Goal: Communication & Community: Answer question/provide support

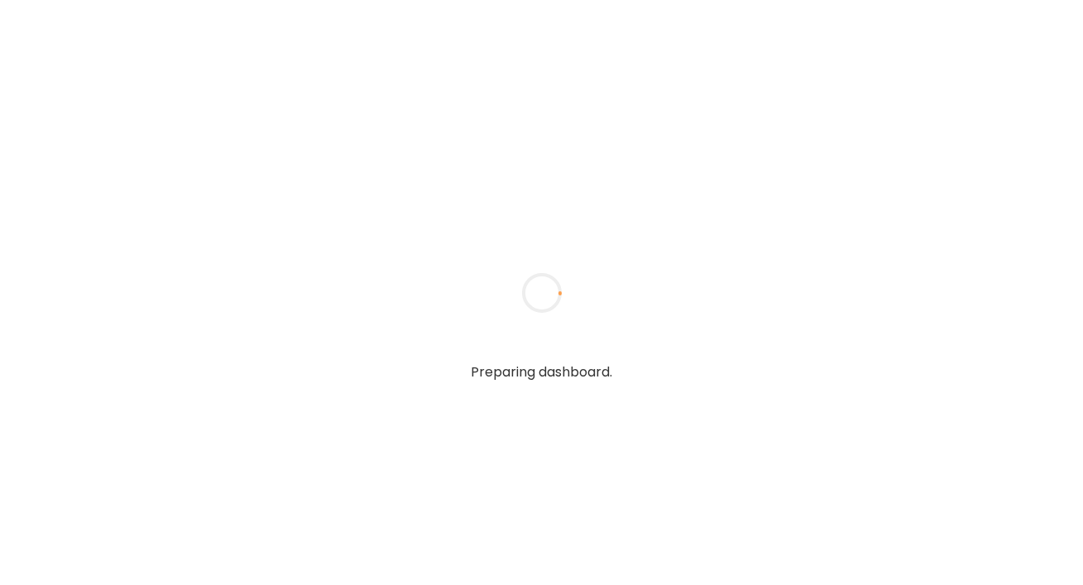
type textarea "**********"
type input "**********"
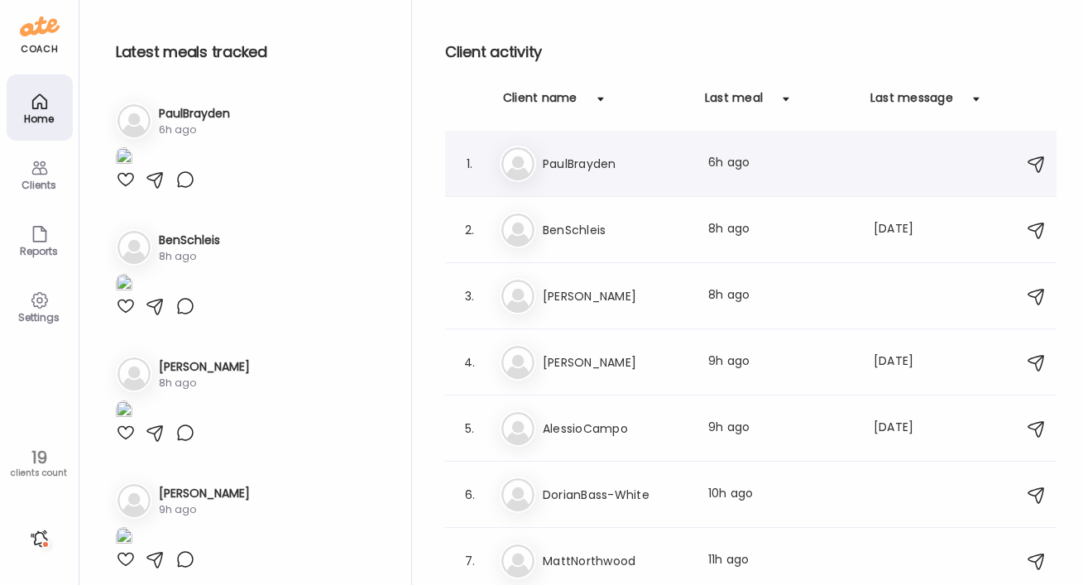
click at [576, 161] on h3 "PaulBrayden" at bounding box center [616, 164] width 146 height 20
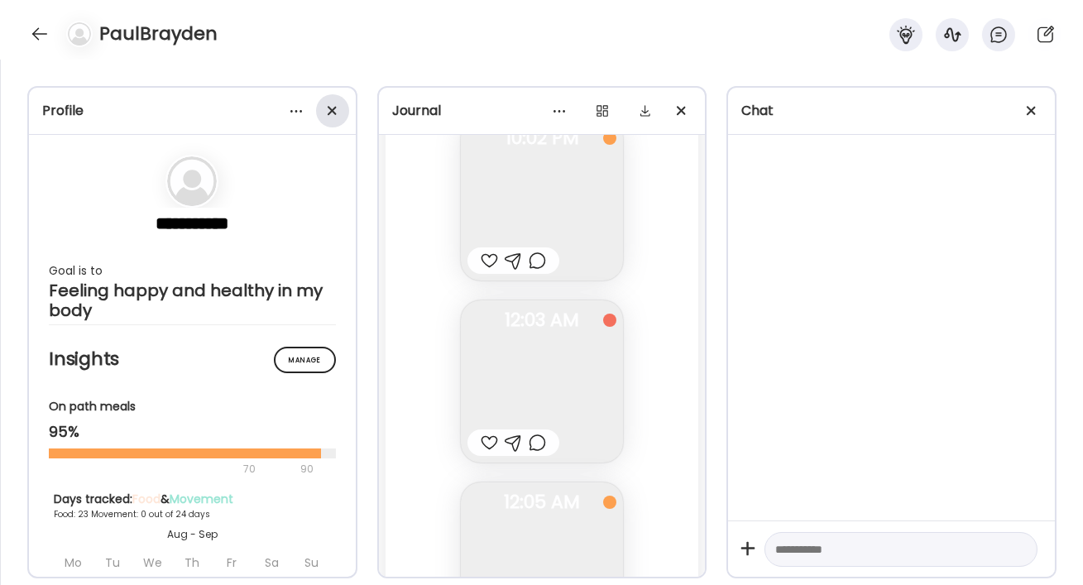
scroll to position [29298, 0]
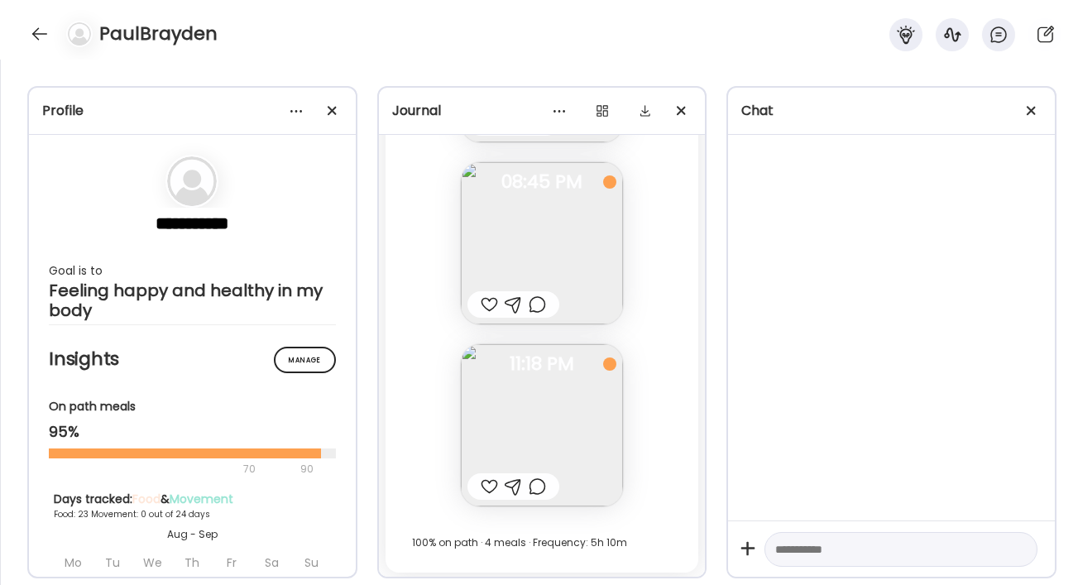
click at [333, 110] on div at bounding box center [332, 110] width 33 height 33
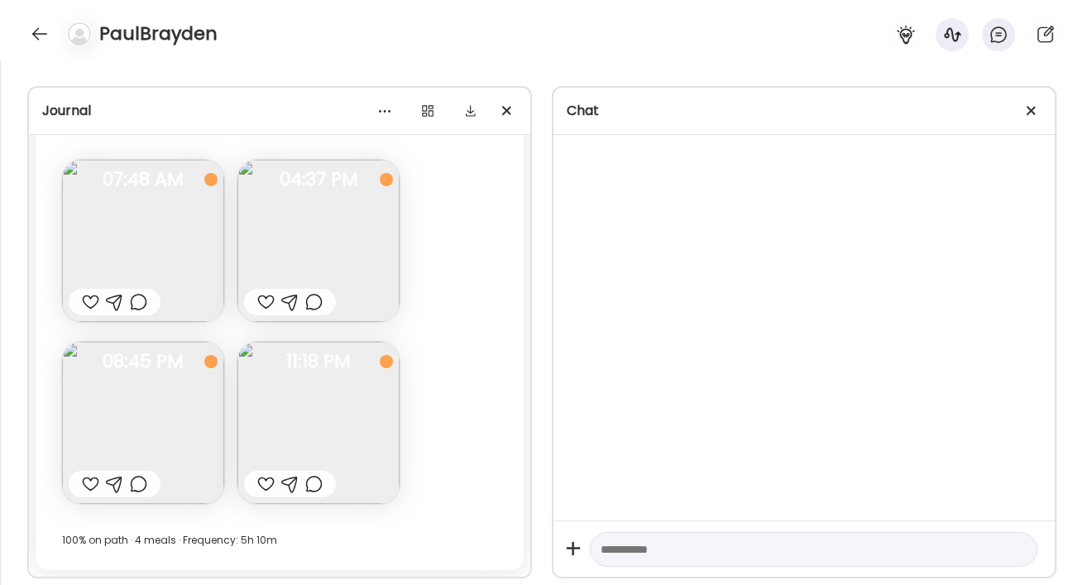
scroll to position [17799, 0]
click at [1027, 112] on div at bounding box center [1031, 110] width 33 height 33
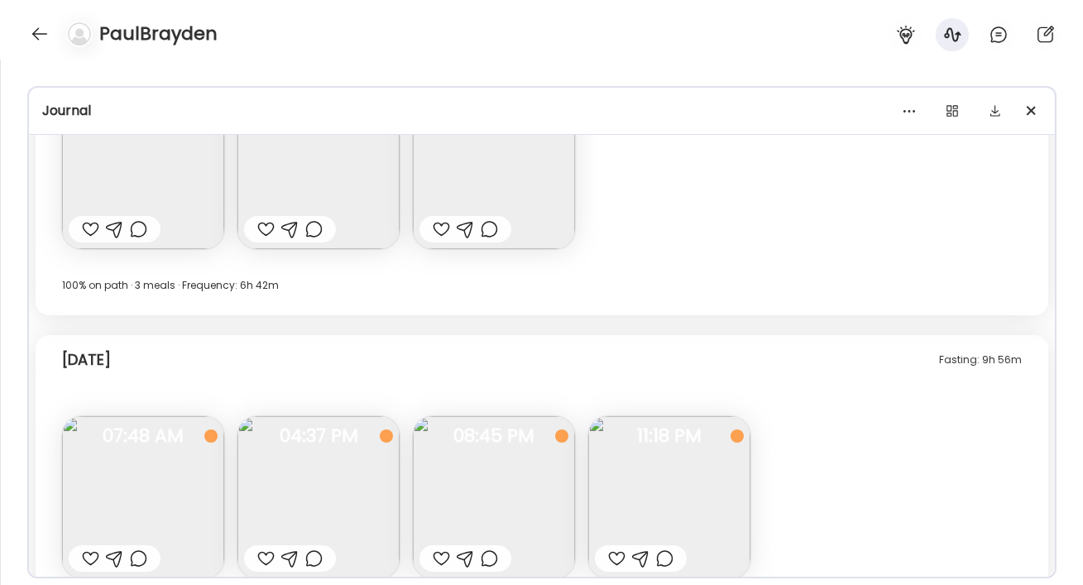
scroll to position [10883, 0]
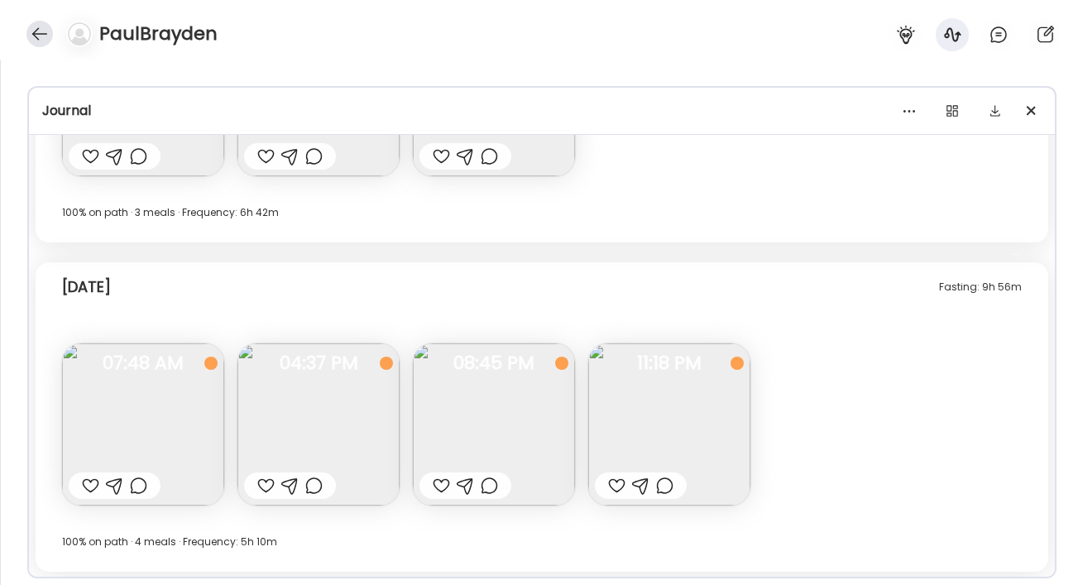
click at [31, 33] on div at bounding box center [39, 34] width 26 height 26
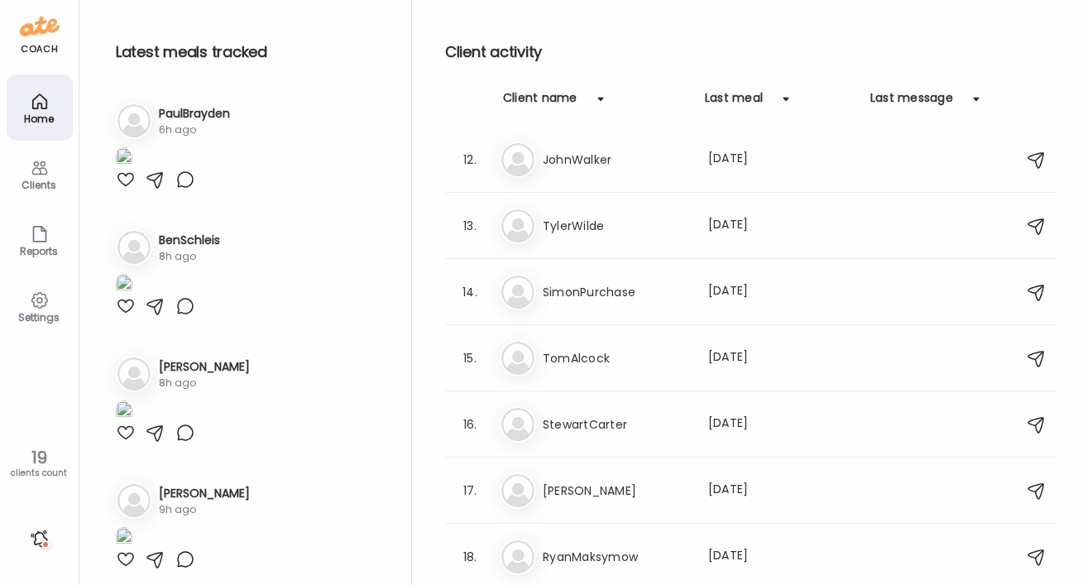
scroll to position [735, 0]
click at [631, 294] on h3 "SimonPurchase" at bounding box center [616, 290] width 146 height 20
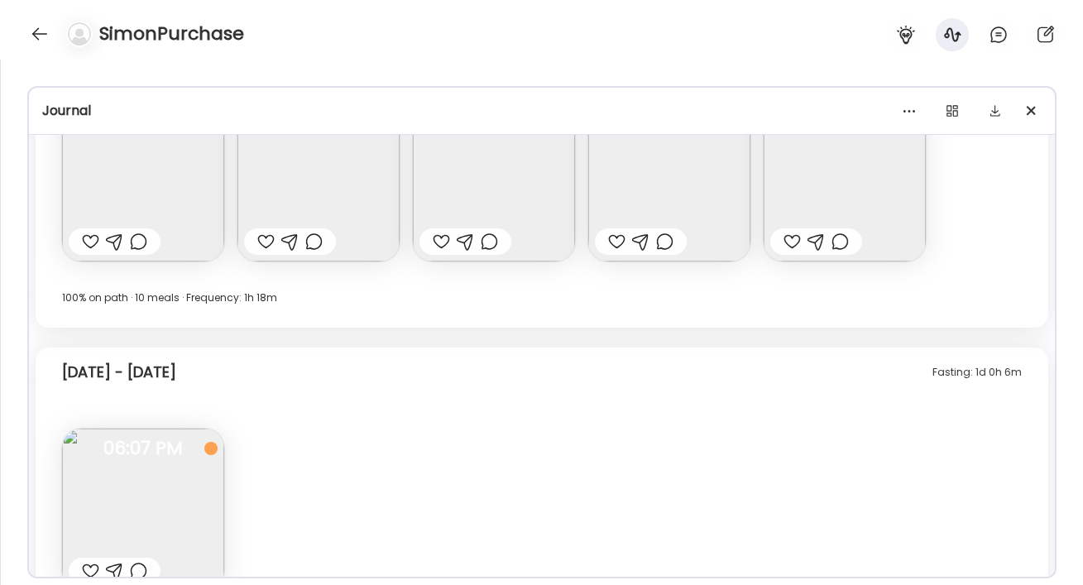
scroll to position [7316, 0]
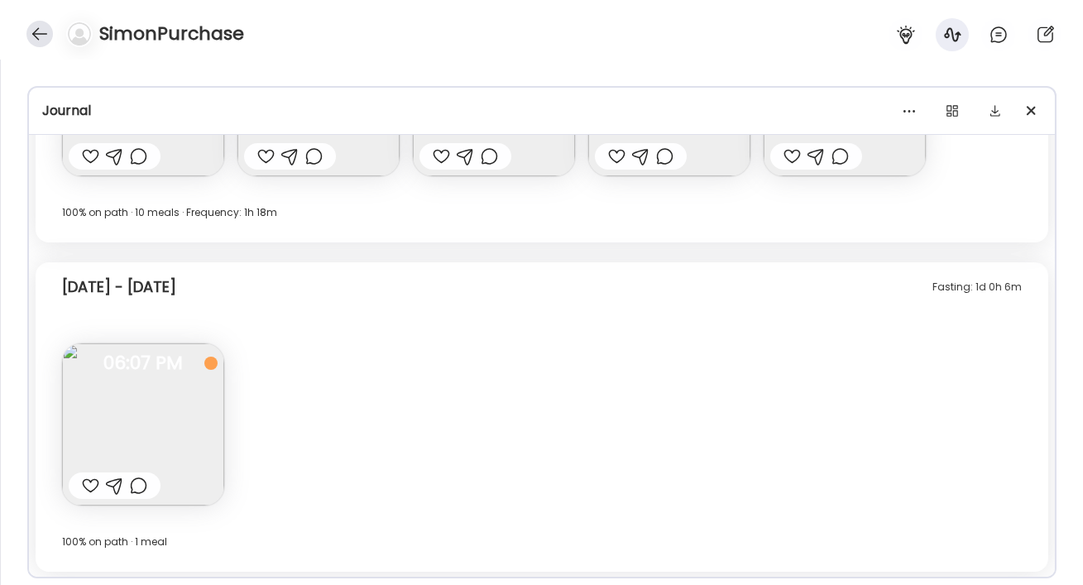
click at [32, 35] on div at bounding box center [39, 34] width 26 height 26
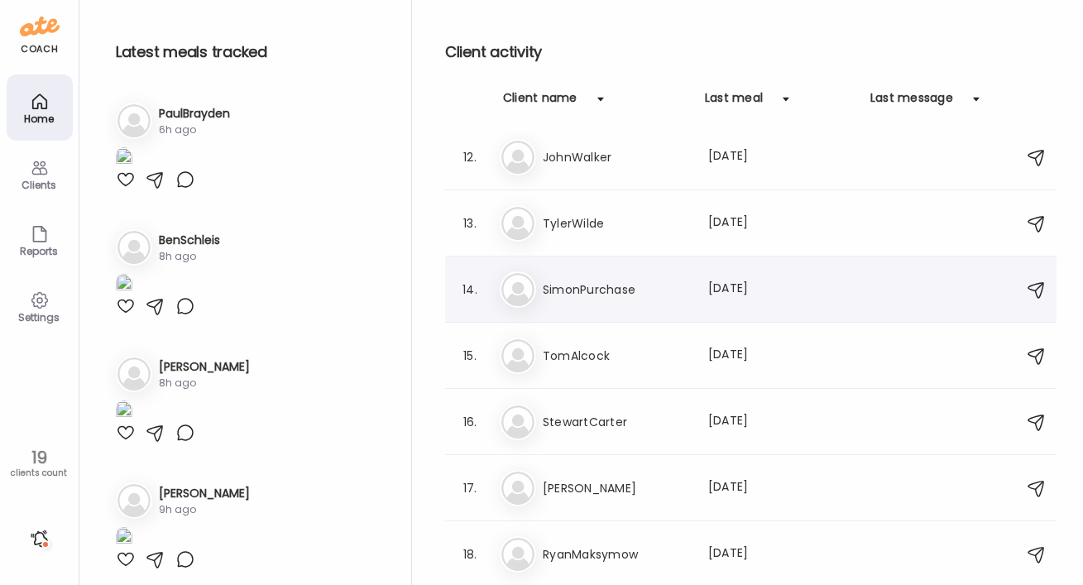
click at [572, 290] on h3 "SimonPurchase" at bounding box center [616, 290] width 146 height 20
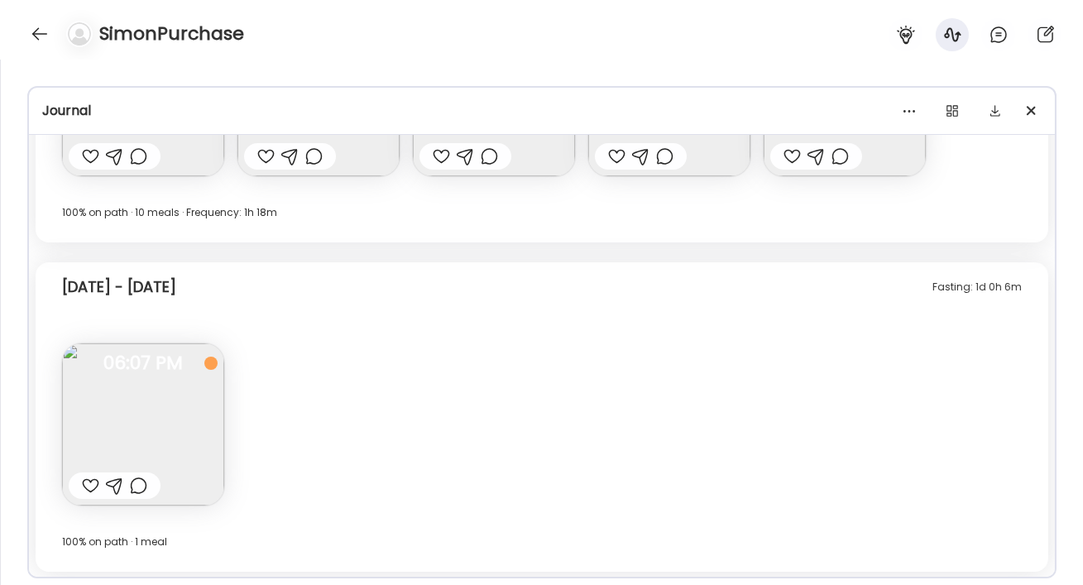
click at [53, 39] on div at bounding box center [76, 34] width 46 height 26
click at [39, 36] on div at bounding box center [39, 34] width 26 height 26
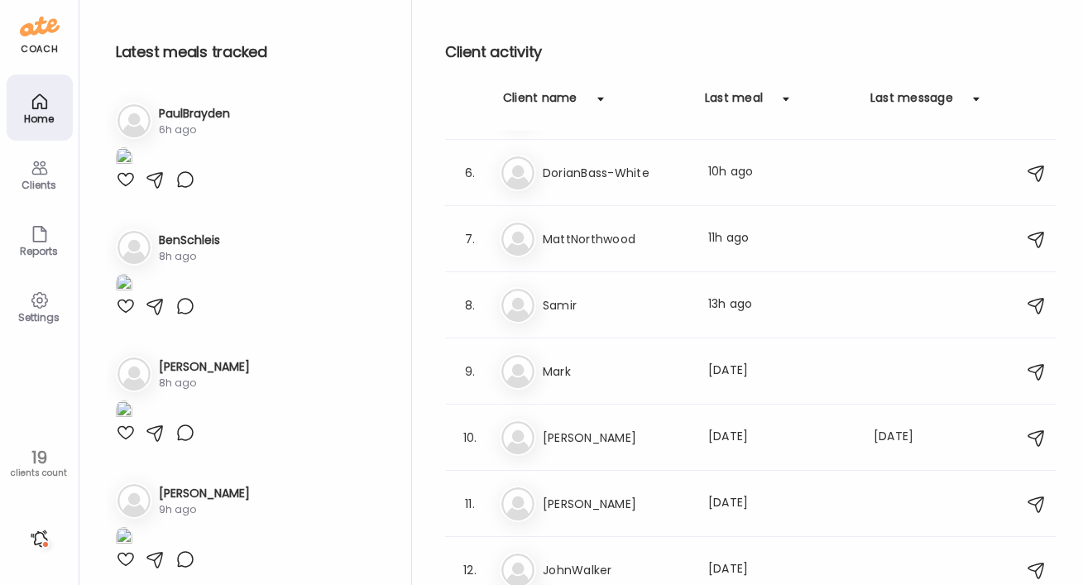
scroll to position [314, 0]
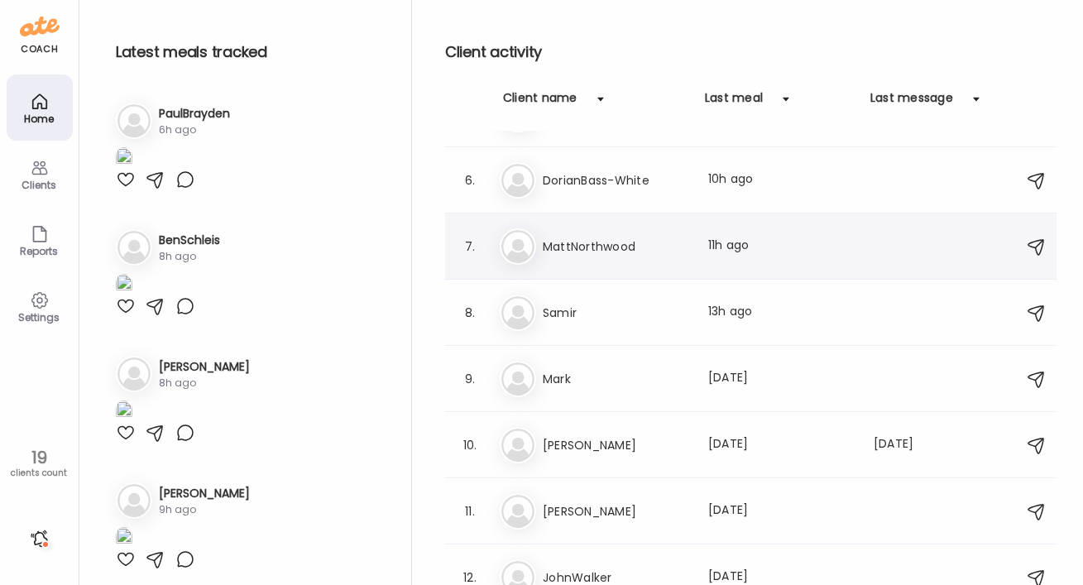
click at [592, 233] on div "Ma MattNorthwood Last meal: 11h ago" at bounding box center [753, 246] width 507 height 36
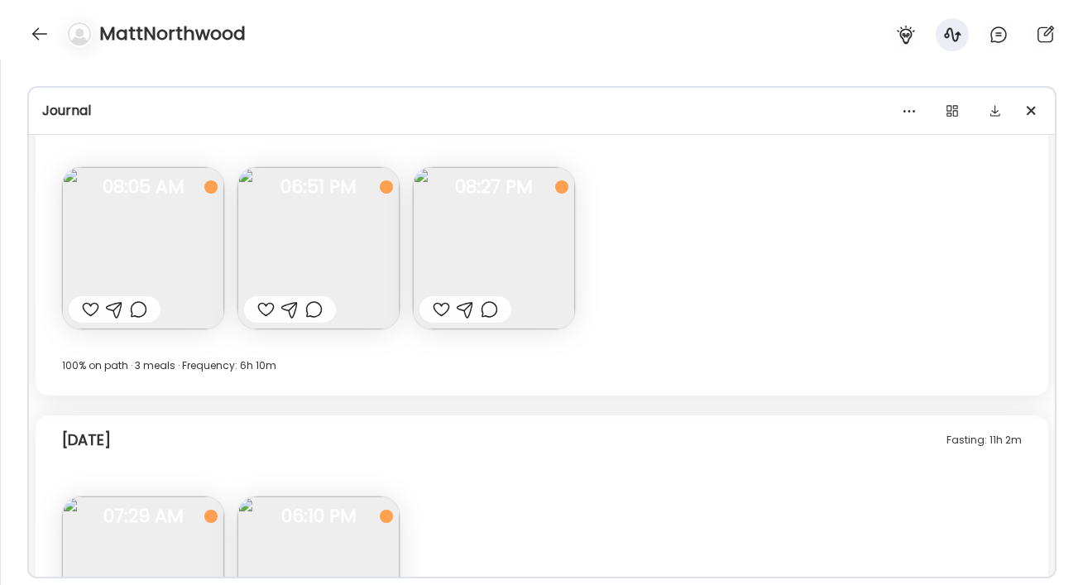
scroll to position [9913, 0]
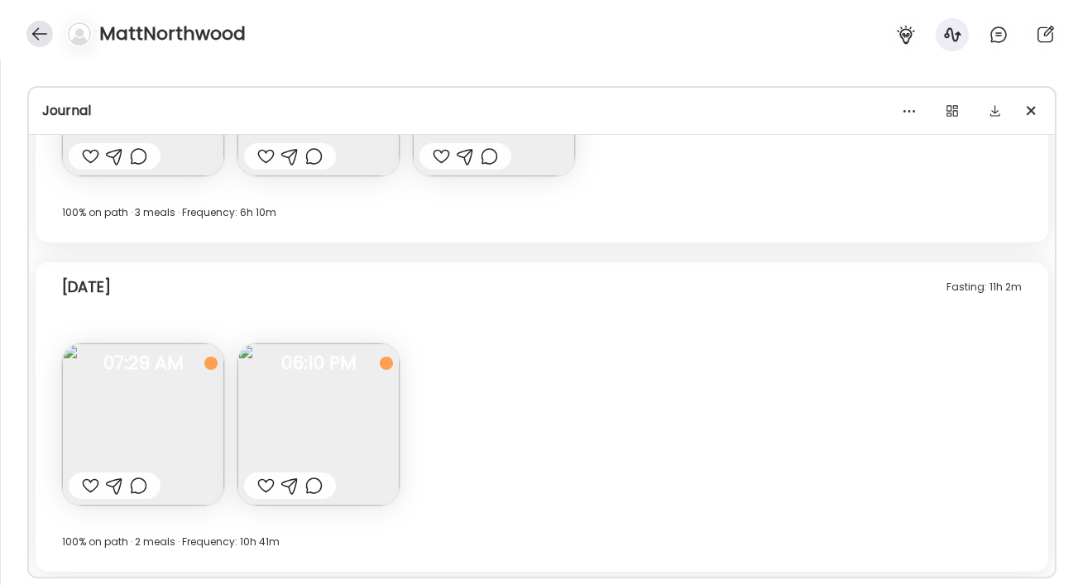
click at [30, 34] on div at bounding box center [39, 34] width 26 height 26
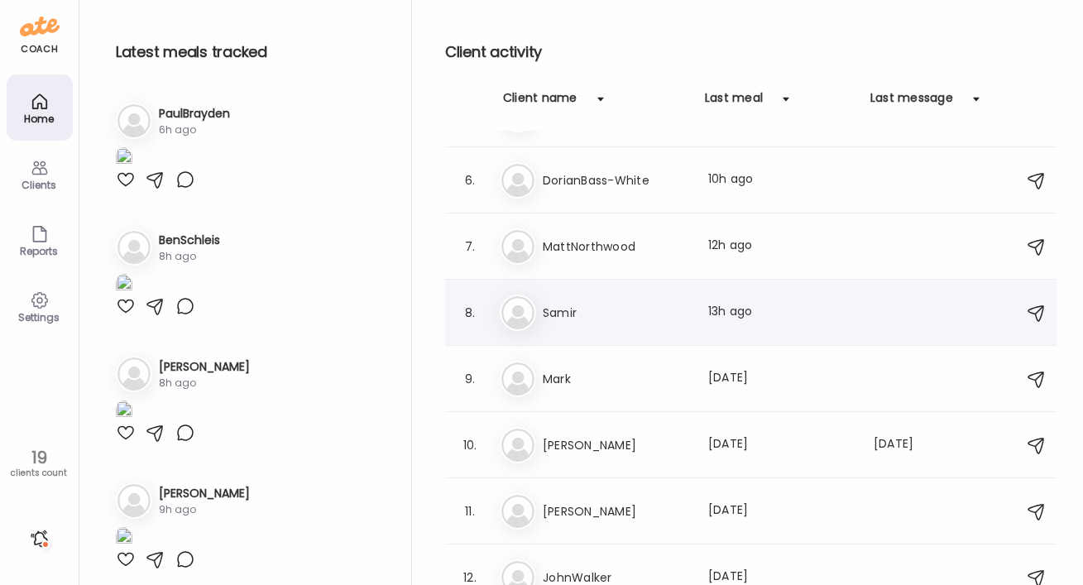
click at [569, 314] on h3 "Samir" at bounding box center [616, 313] width 146 height 20
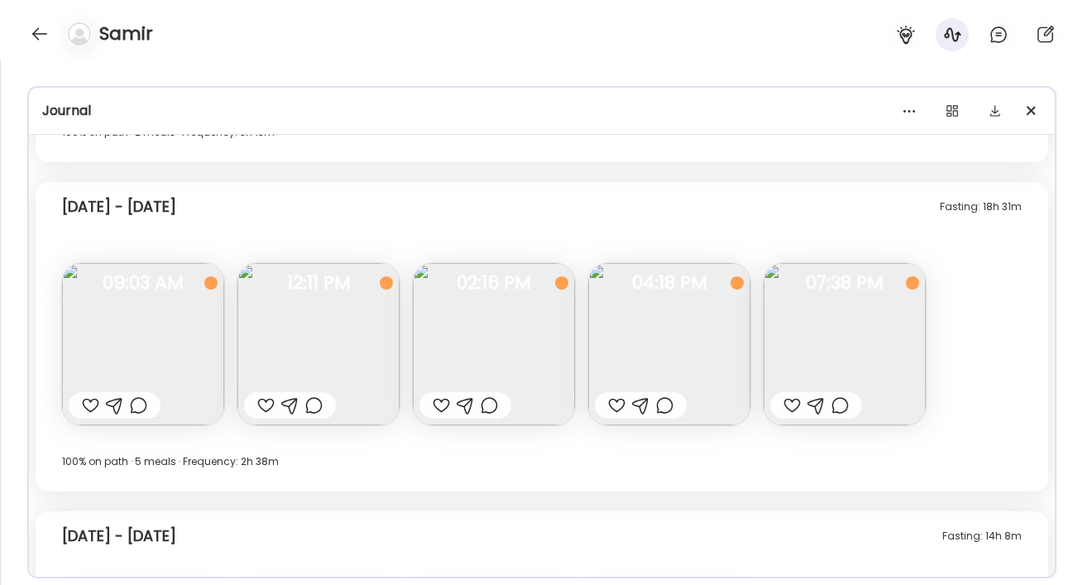
scroll to position [1738, 0]
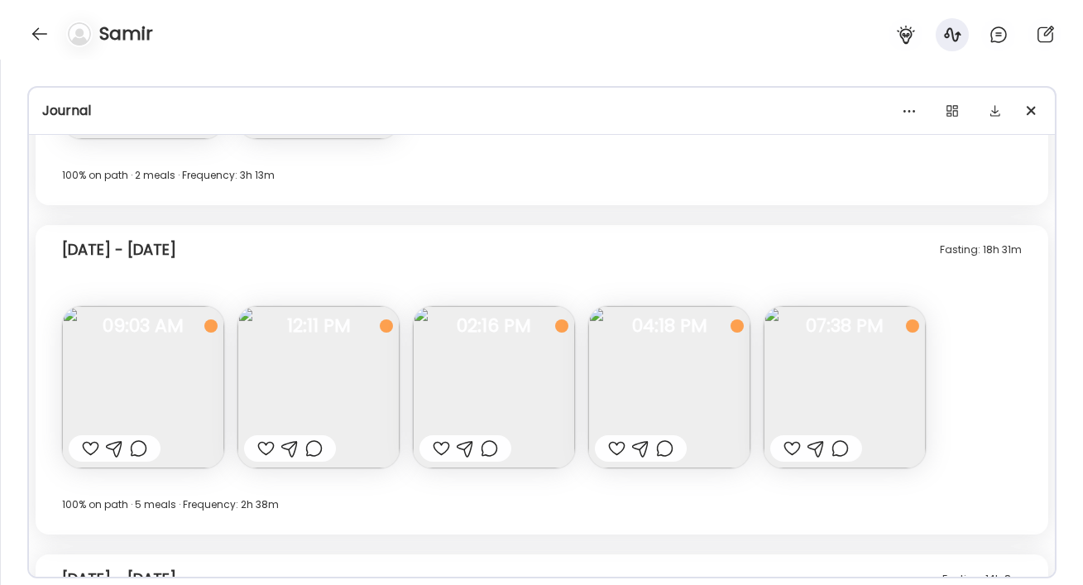
click at [273, 388] on img at bounding box center [318, 387] width 162 height 162
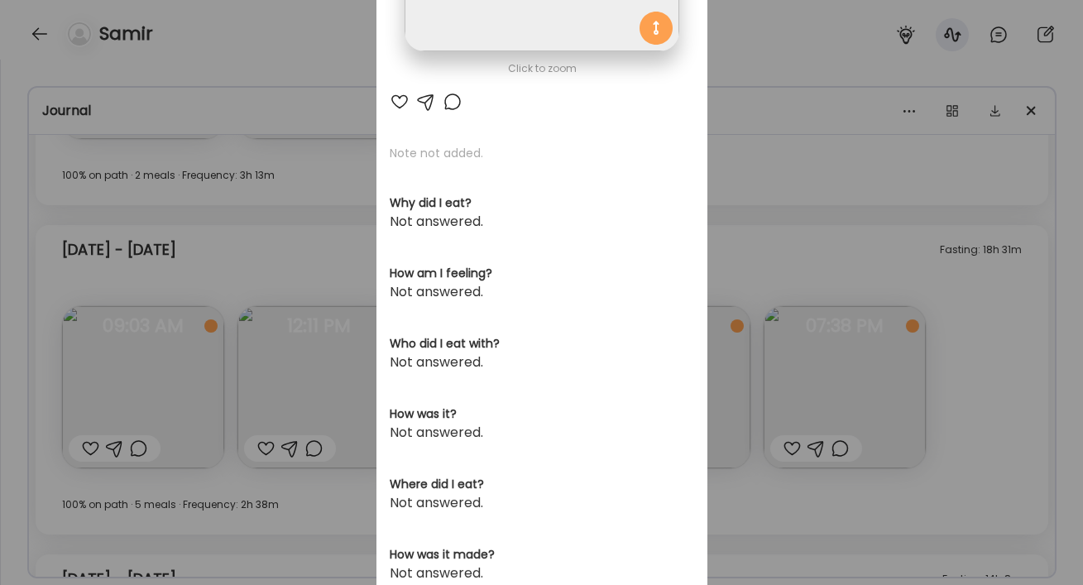
scroll to position [214, 0]
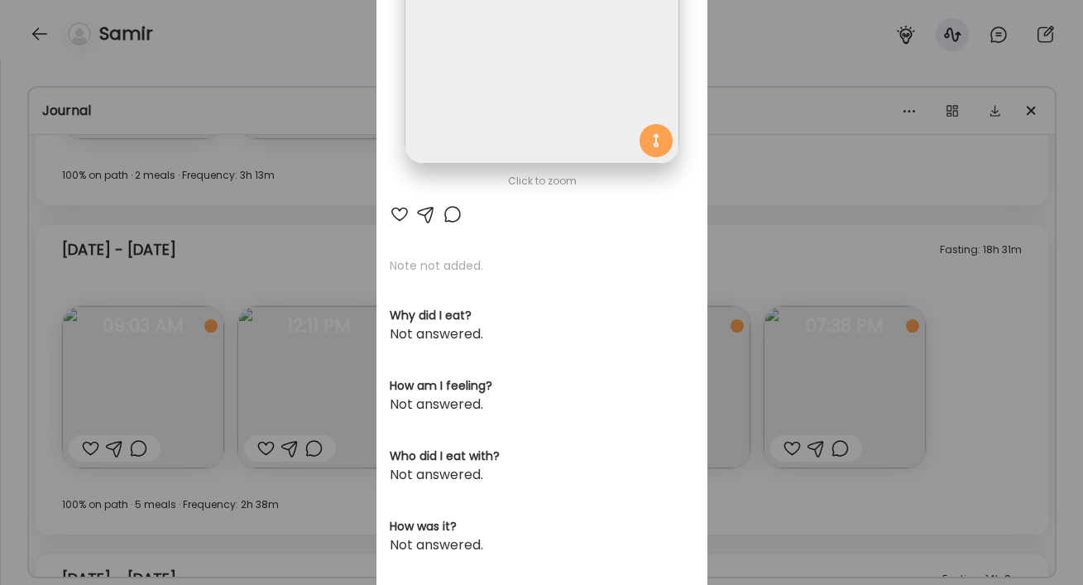
click at [805, 260] on div "Ate Coach Dashboard Wahoo! It’s official Take a moment to set up your Coach Pro…" at bounding box center [541, 292] width 1083 height 585
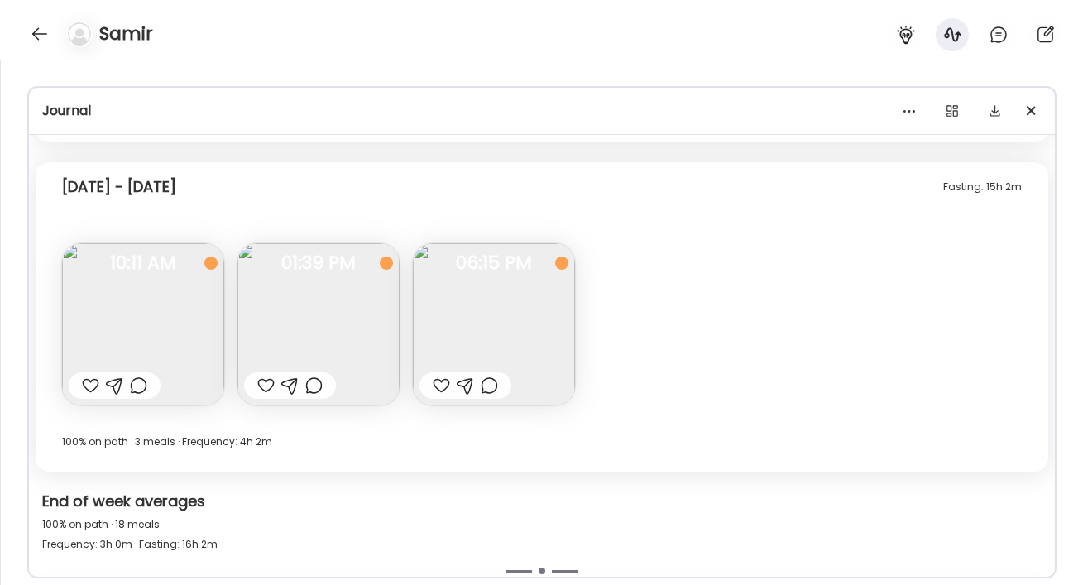
scroll to position [2463, 0]
click at [195, 329] on img at bounding box center [143, 322] width 162 height 162
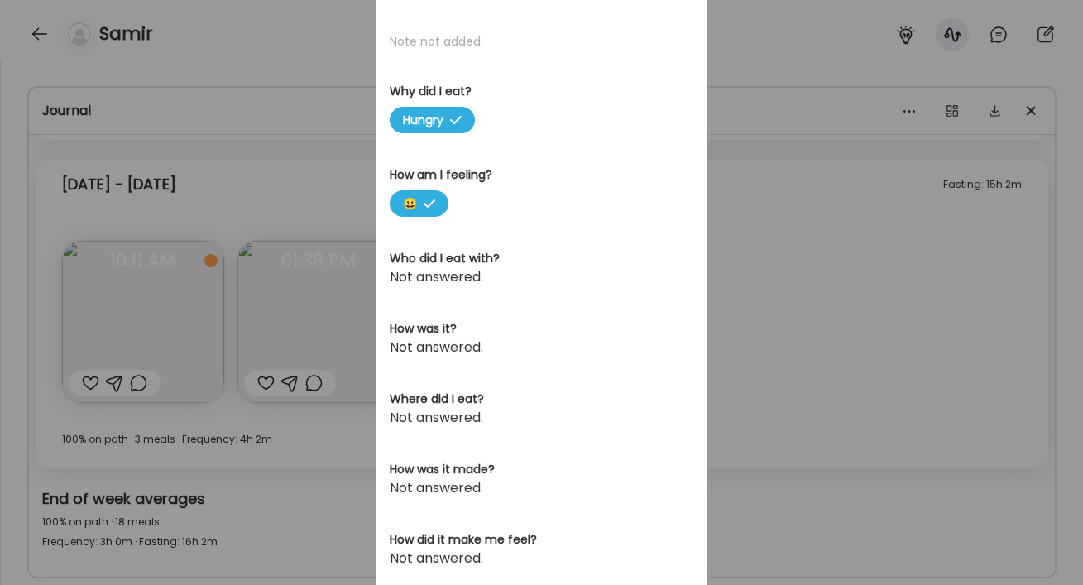
scroll to position [494, 0]
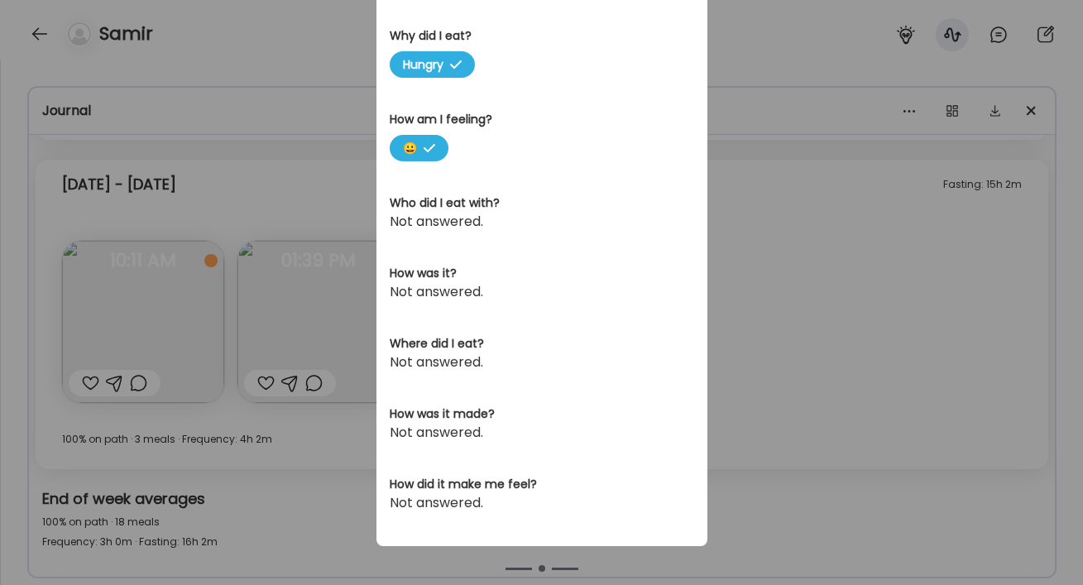
click at [784, 367] on div "Ate Coach Dashboard Wahoo! It’s official Take a moment to set up your Coach Pro…" at bounding box center [541, 292] width 1083 height 585
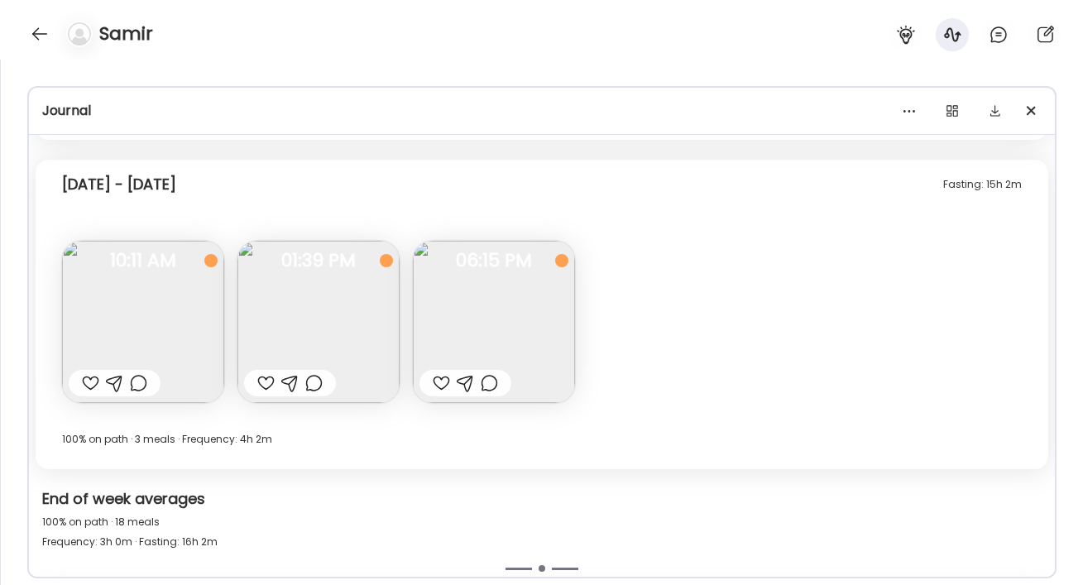
click at [286, 319] on img at bounding box center [318, 322] width 162 height 162
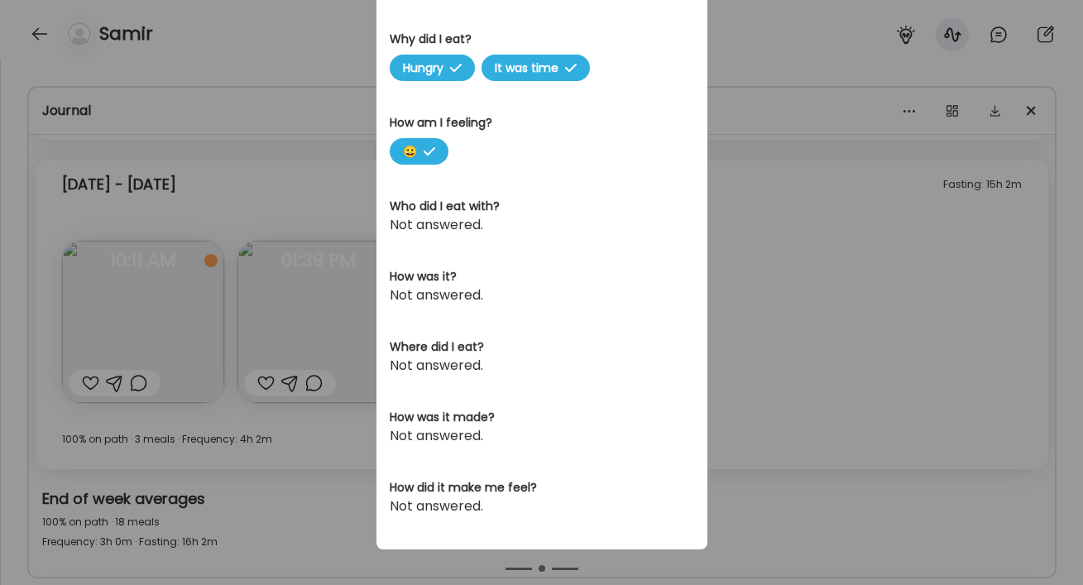
click at [765, 357] on div "Ate Coach Dashboard Wahoo! It’s official Take a moment to set up your Coach Pro…" at bounding box center [541, 292] width 1083 height 585
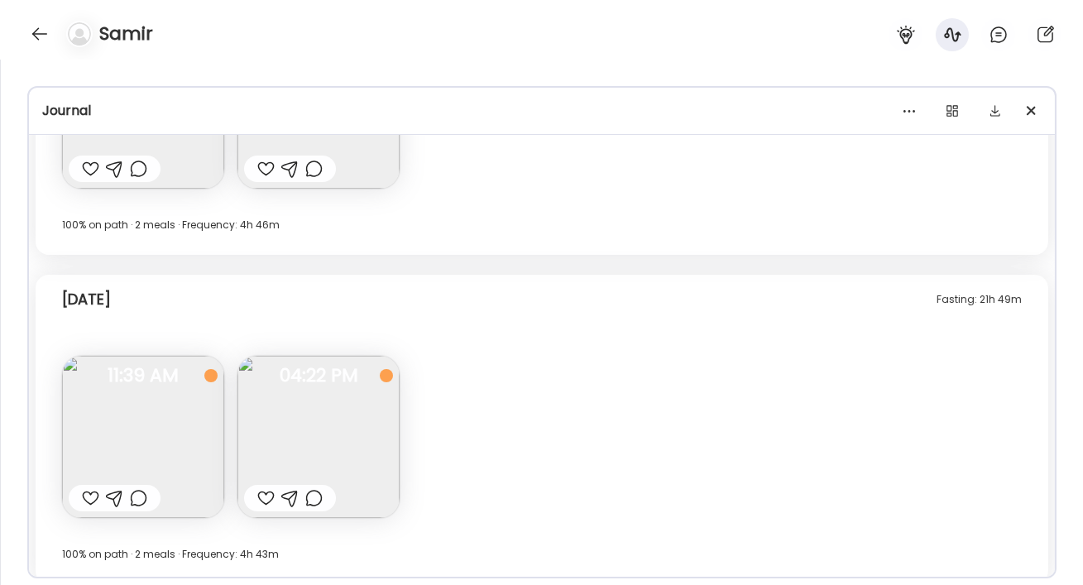
scroll to position [3122, 0]
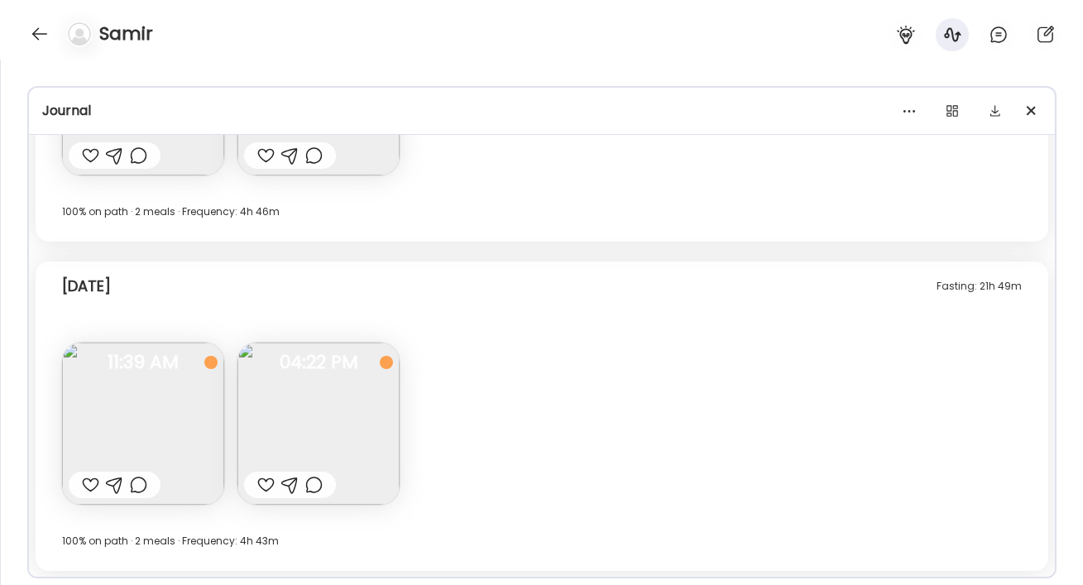
click at [368, 428] on img at bounding box center [318, 424] width 162 height 162
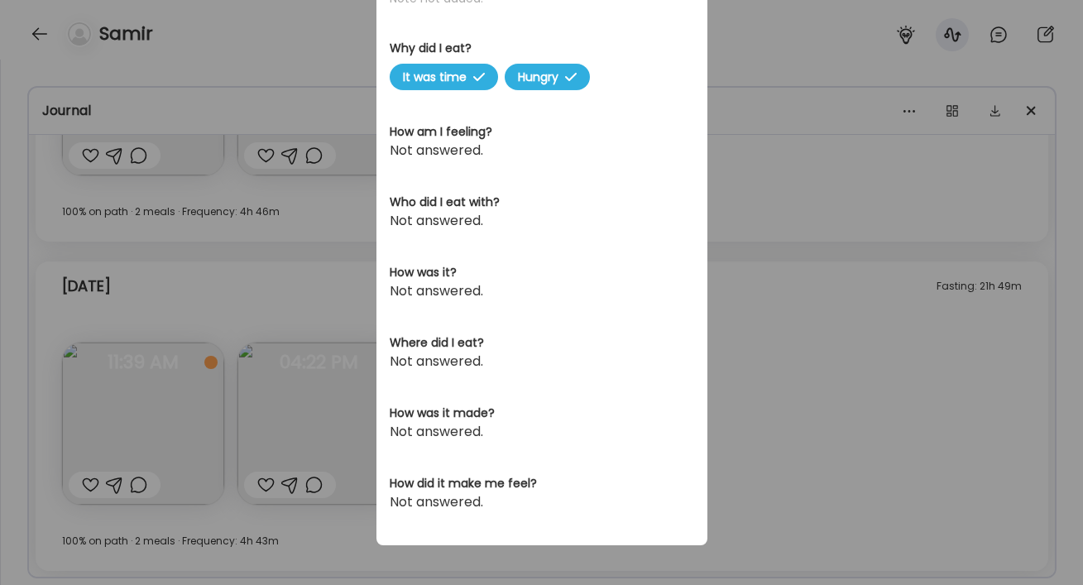
scroll to position [481, 0]
click at [809, 409] on div "Ate Coach Dashboard Wahoo! It’s official Take a moment to set up your Coach Pro…" at bounding box center [541, 292] width 1083 height 585
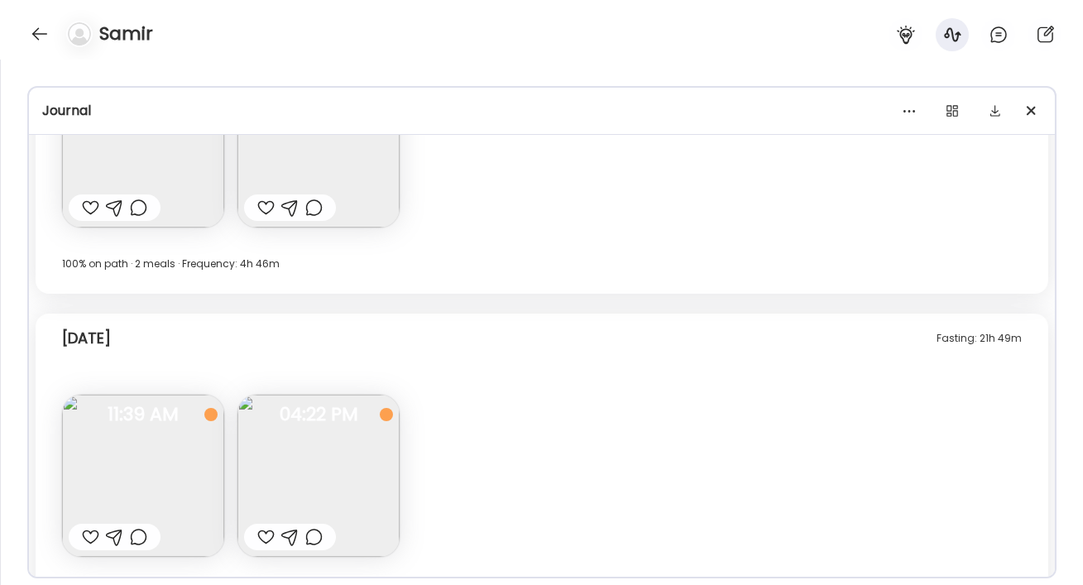
scroll to position [3122, 0]
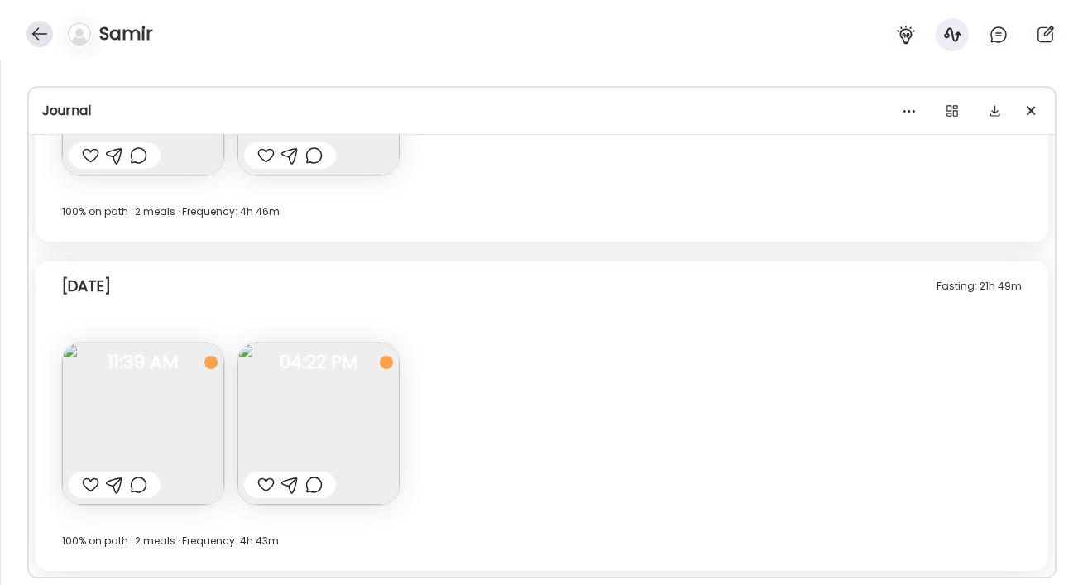
click at [45, 29] on div at bounding box center [39, 34] width 26 height 26
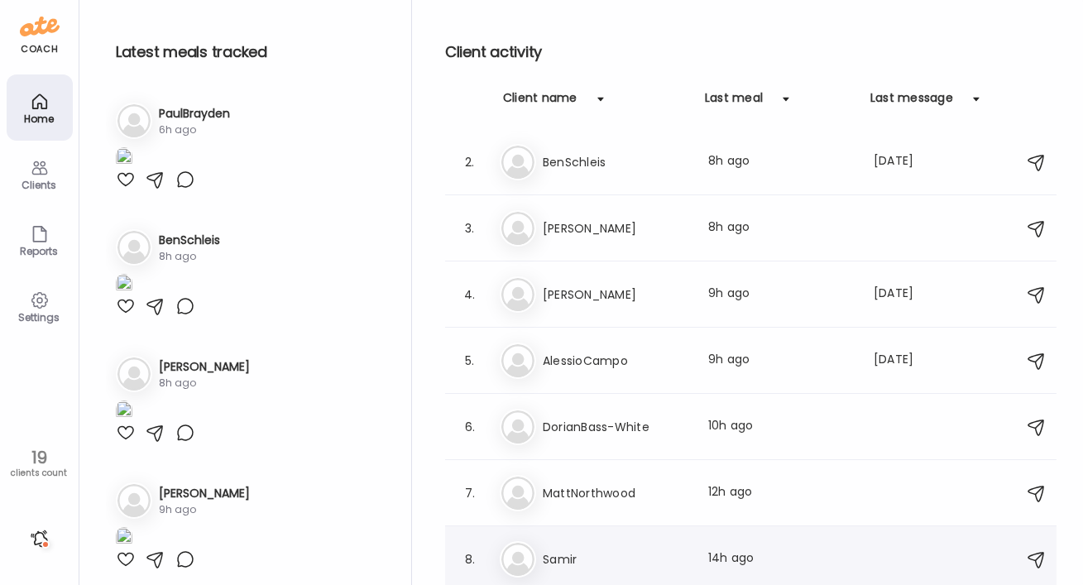
scroll to position [0, 0]
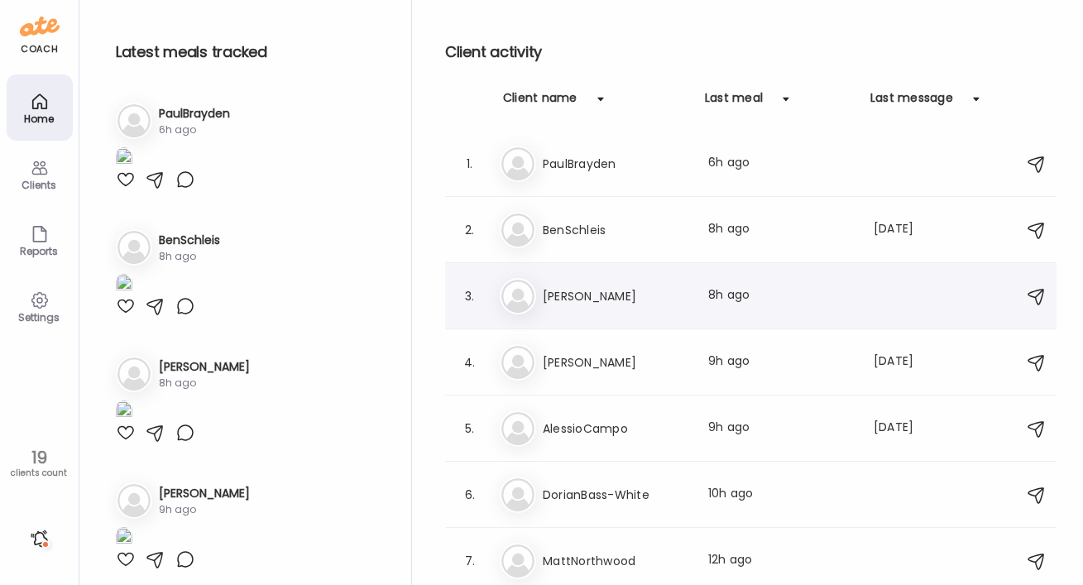
click at [597, 297] on h3 "[PERSON_NAME]" at bounding box center [616, 296] width 146 height 20
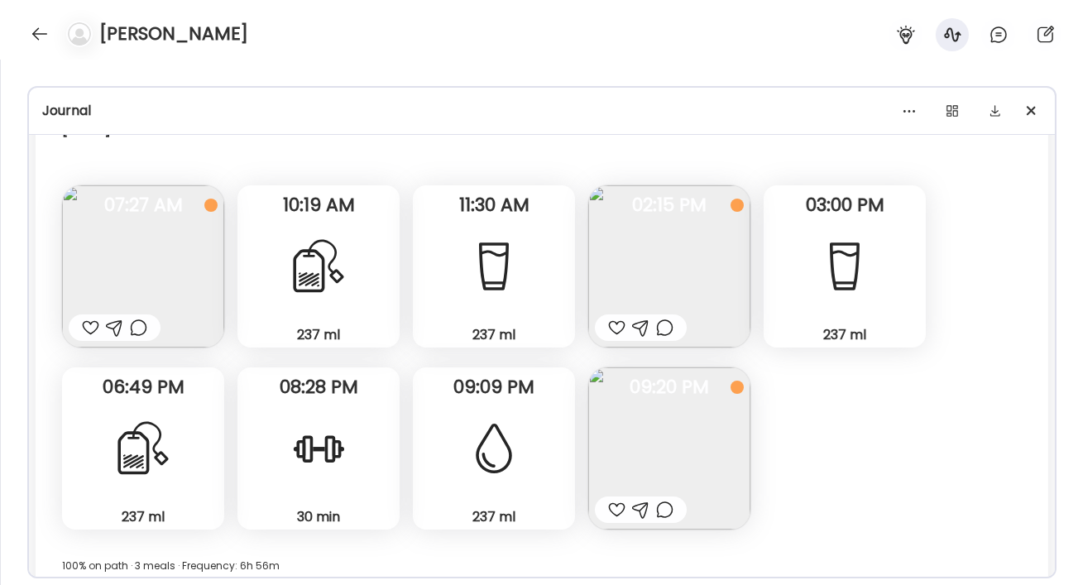
scroll to position [7619, 0]
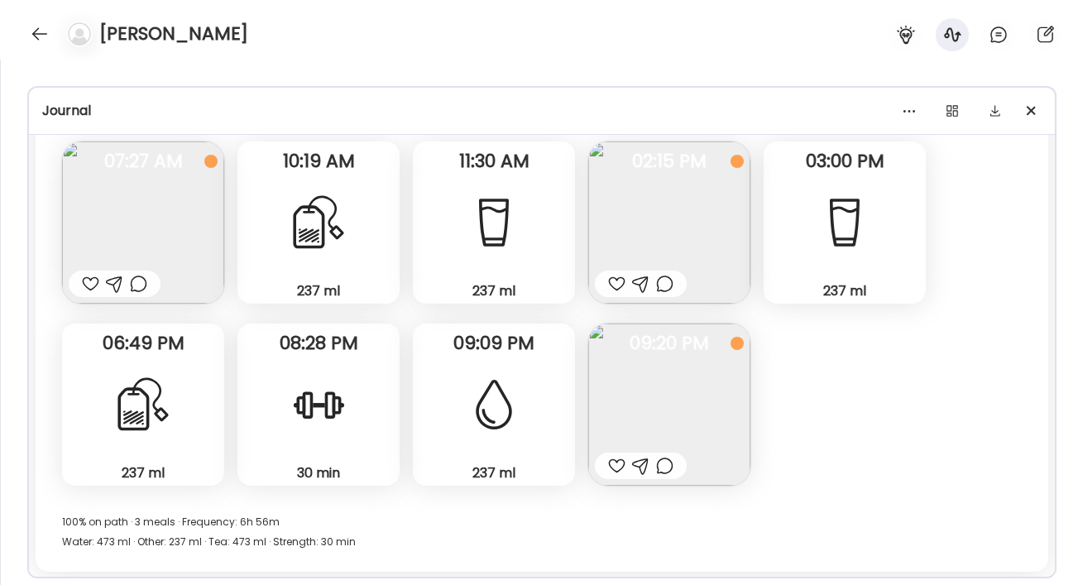
click at [103, 227] on img at bounding box center [143, 222] width 162 height 162
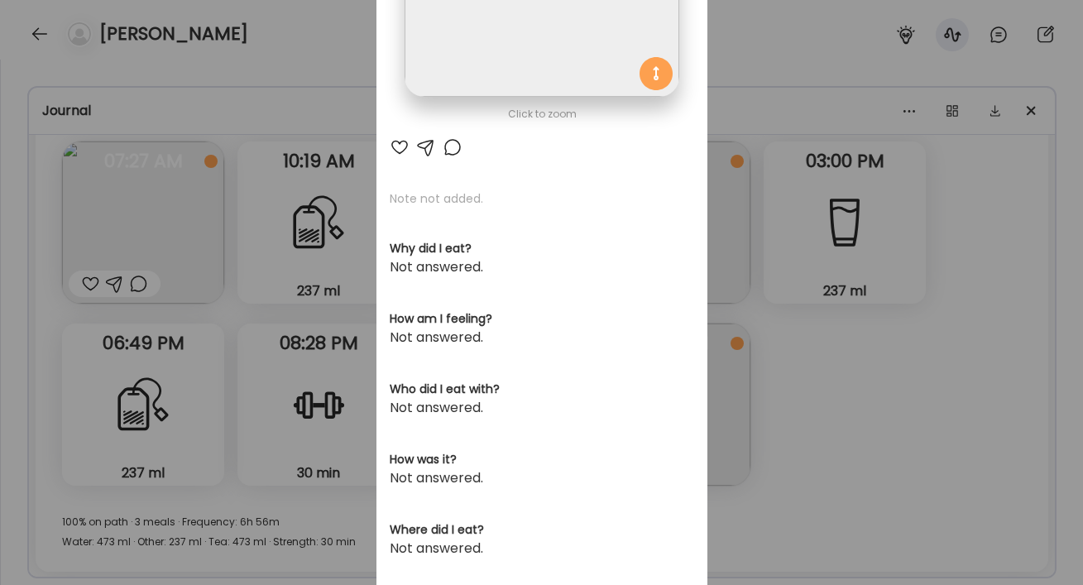
scroll to position [0, 0]
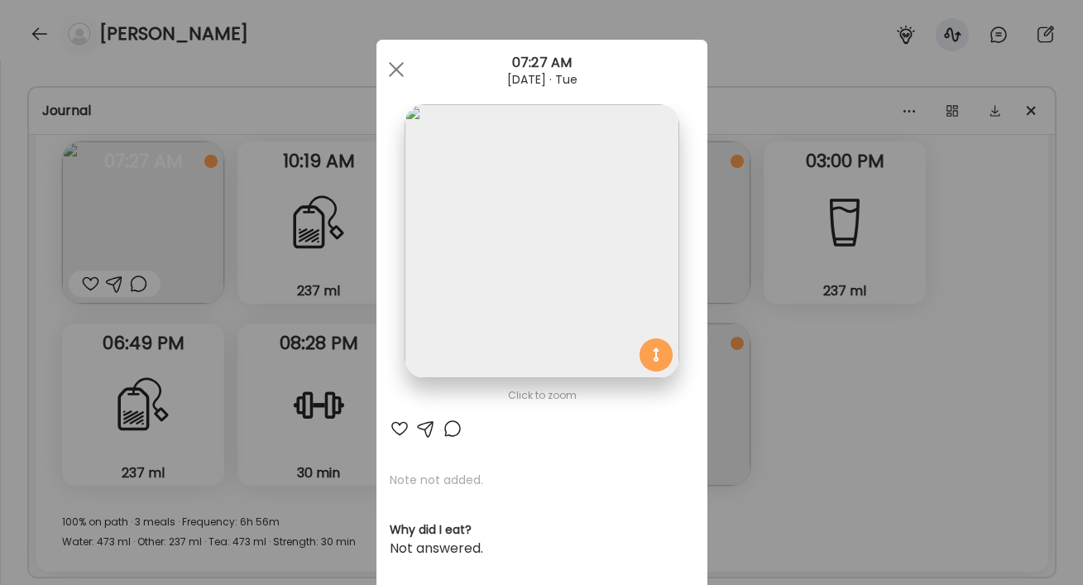
click at [964, 458] on div "Ate Coach Dashboard Wahoo! It’s official Take a moment to set up your Coach Pro…" at bounding box center [541, 292] width 1083 height 585
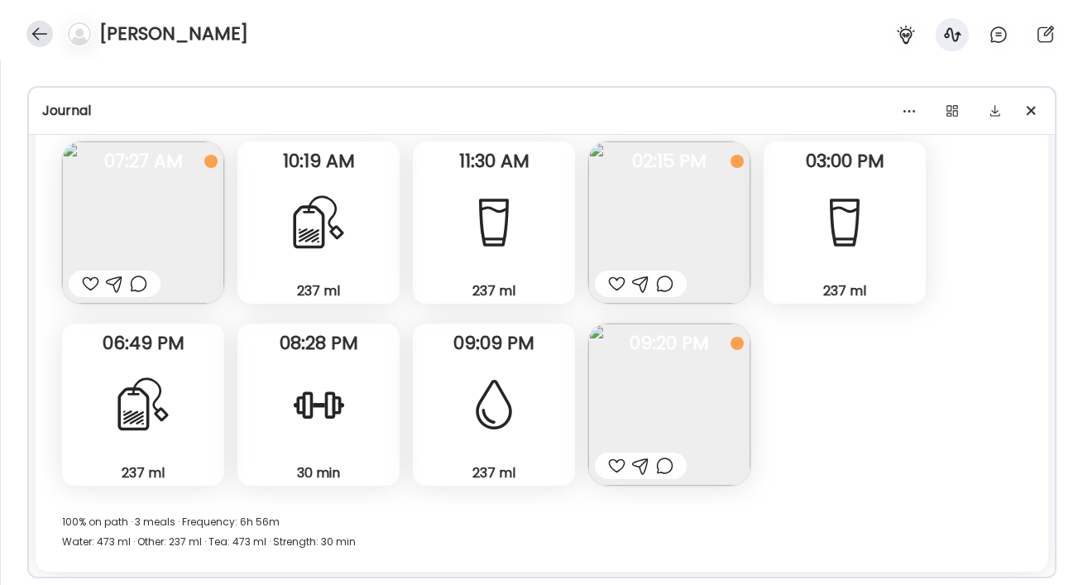
click at [39, 32] on div at bounding box center [39, 34] width 26 height 26
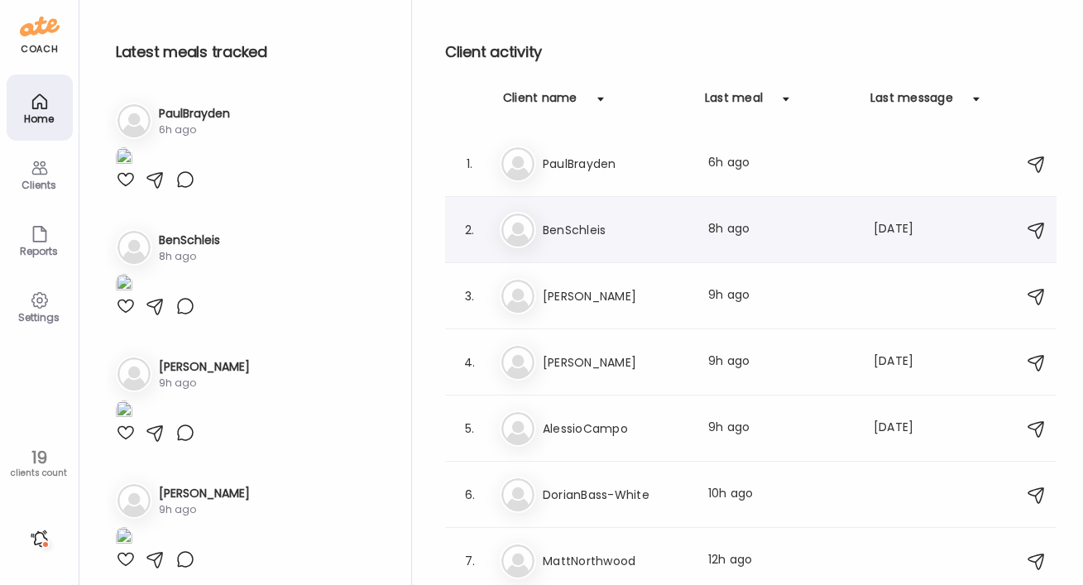
click at [575, 228] on h3 "BenSchleis" at bounding box center [616, 230] width 146 height 20
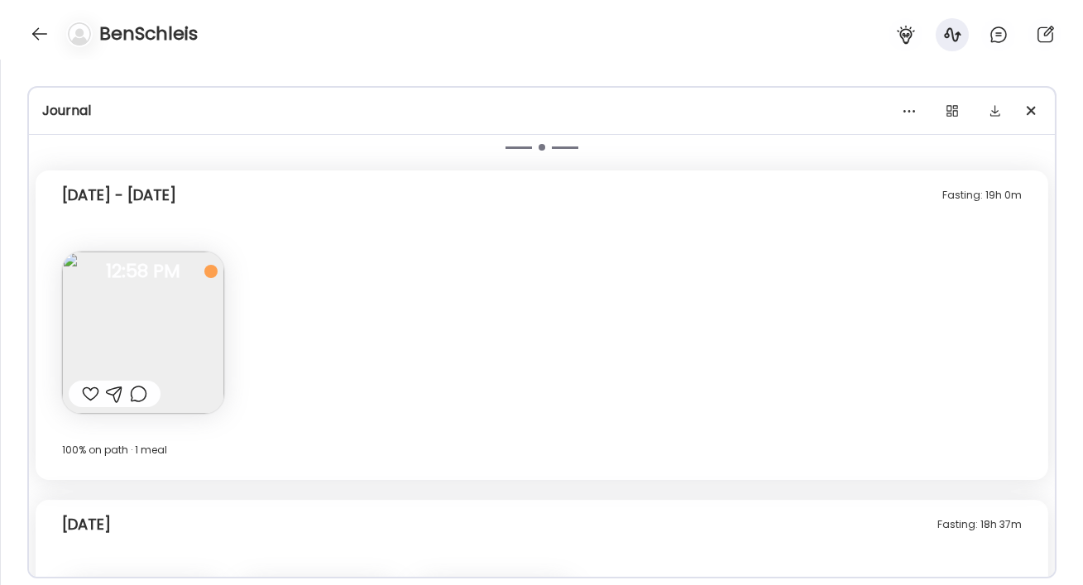
scroll to position [3265, 0]
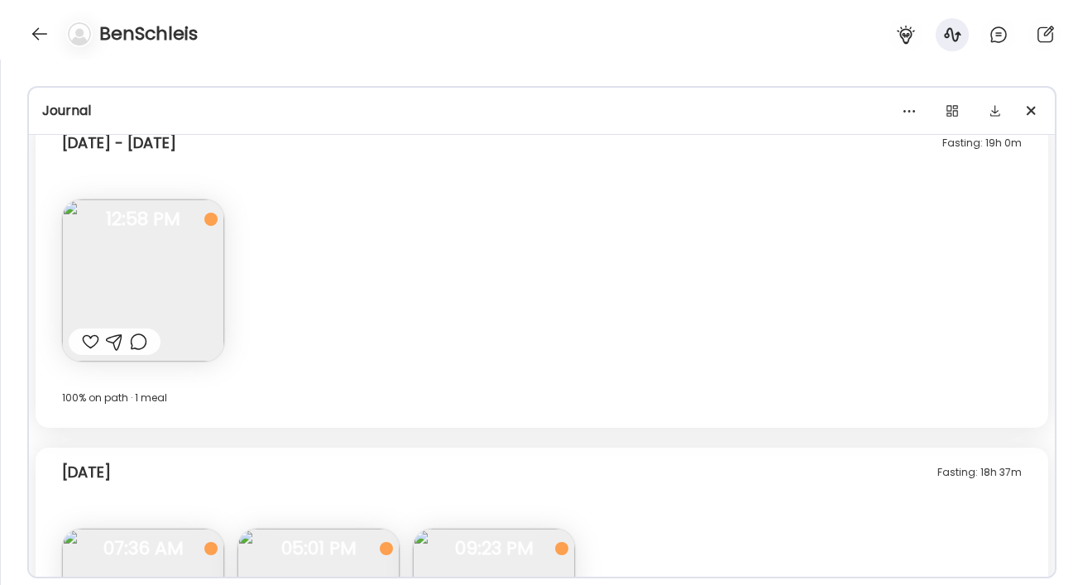
click at [141, 273] on img at bounding box center [143, 280] width 162 height 162
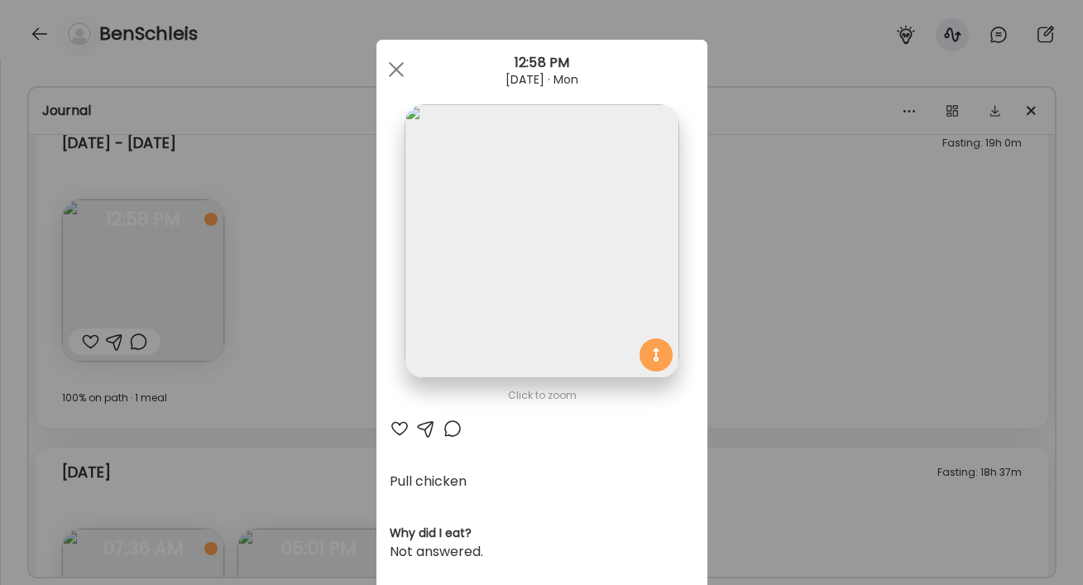
click at [453, 428] on div at bounding box center [453, 429] width 20 height 20
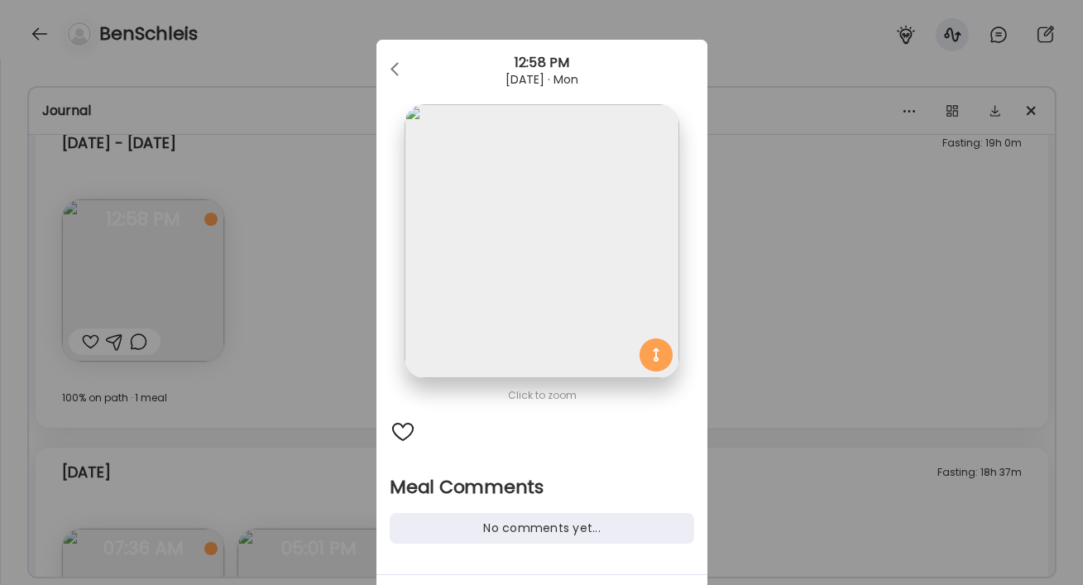
click at [509, 531] on div "No comments yet..." at bounding box center [542, 528] width 305 height 31
click at [542, 534] on div "No comments yet..." at bounding box center [542, 528] width 305 height 31
click at [541, 533] on div "No comments yet..." at bounding box center [542, 528] width 305 height 31
click at [541, 531] on div "No comments yet..." at bounding box center [542, 528] width 305 height 31
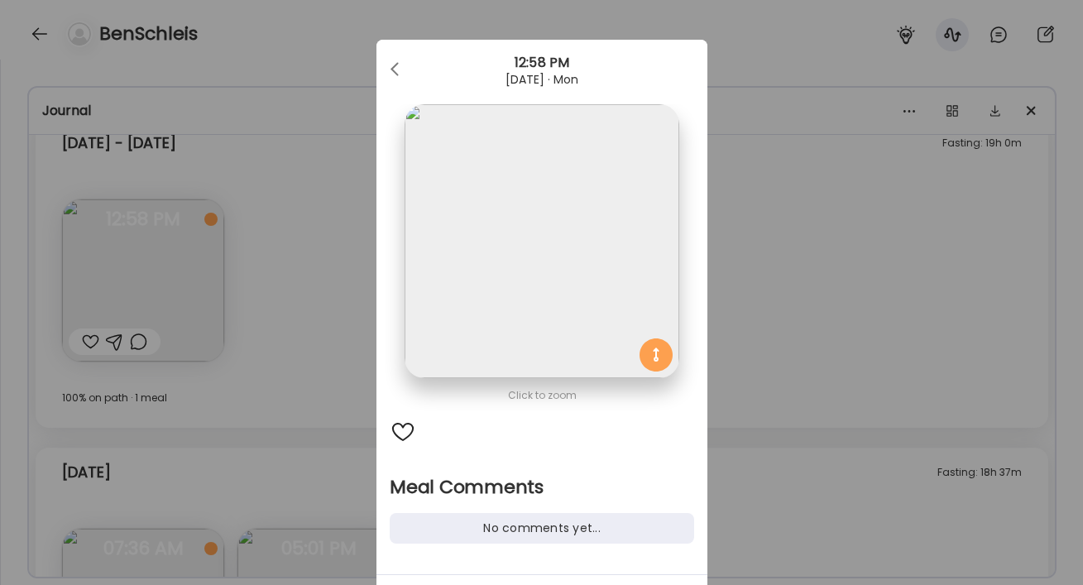
click at [541, 526] on div "No comments yet..." at bounding box center [542, 528] width 305 height 31
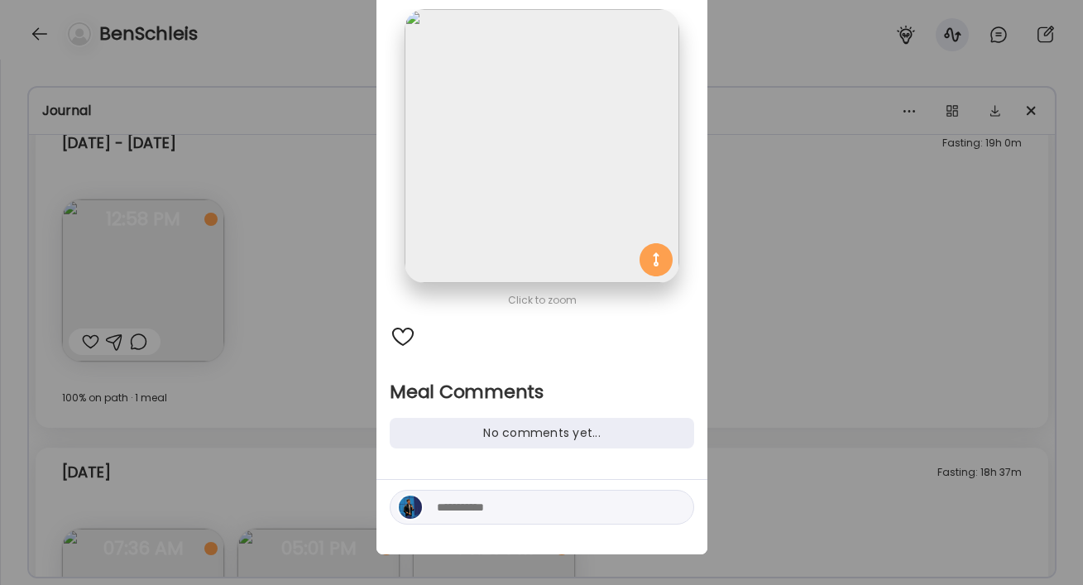
scroll to position [103, 0]
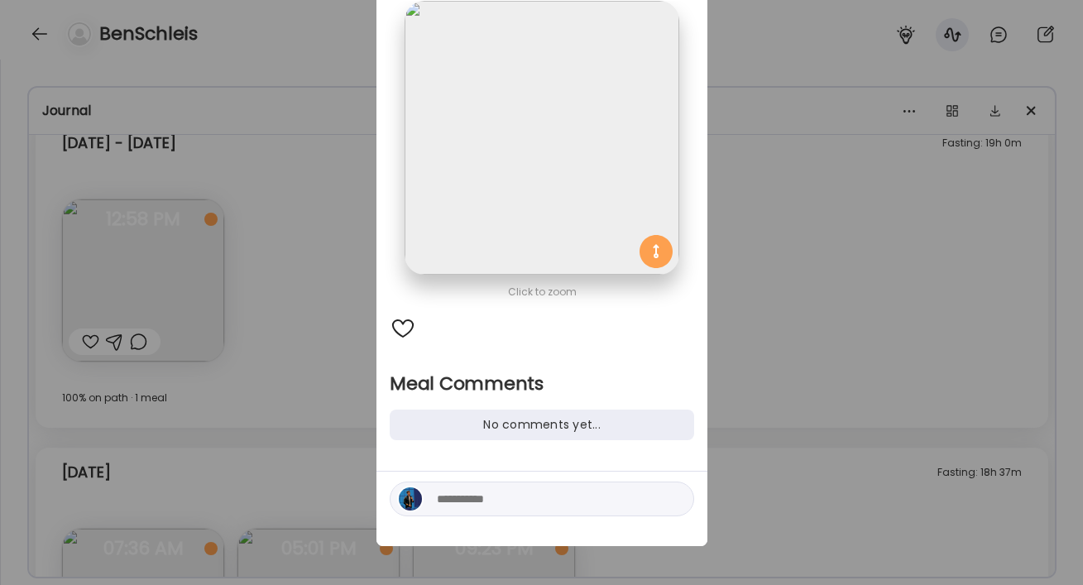
click at [498, 503] on textarea at bounding box center [548, 499] width 223 height 20
paste textarea "**********"
type textarea "**********"
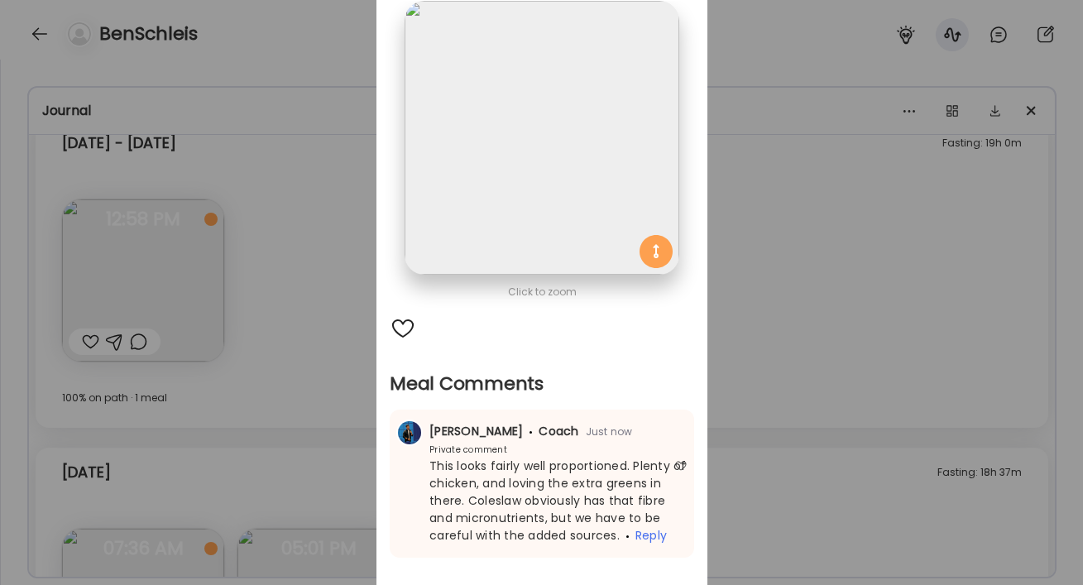
click at [813, 335] on div "Ate Coach Dashboard Wahoo! It’s official Take a moment to set up your Coach Pro…" at bounding box center [541, 292] width 1083 height 585
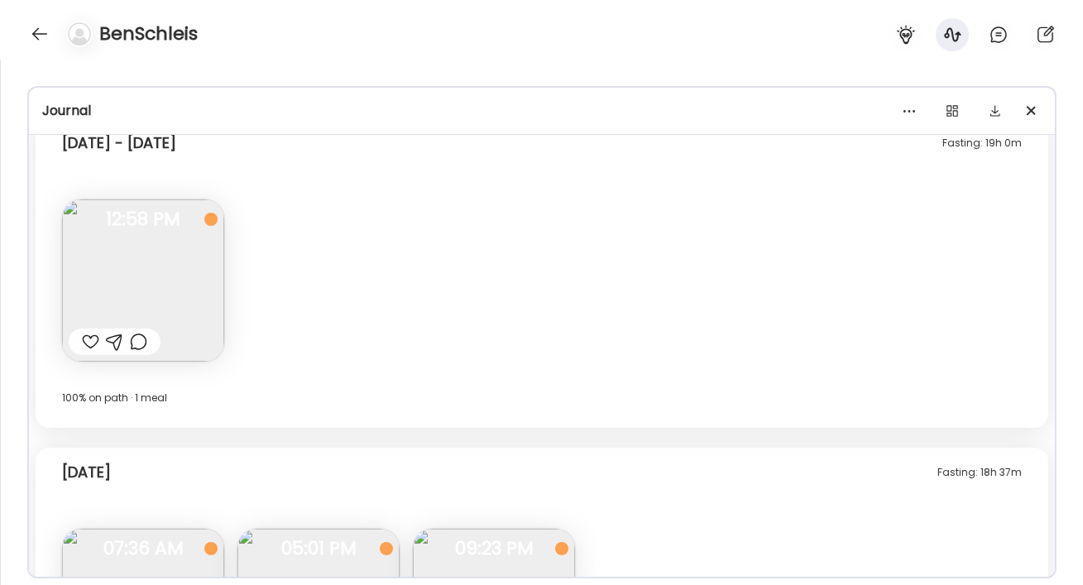
scroll to position [3451, 0]
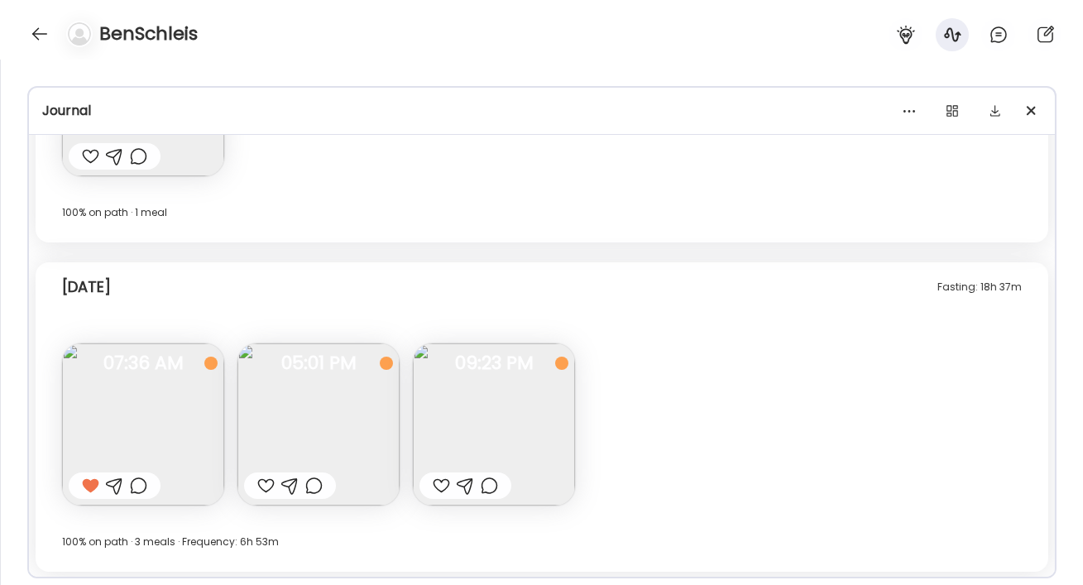
click at [152, 426] on img at bounding box center [143, 424] width 162 height 162
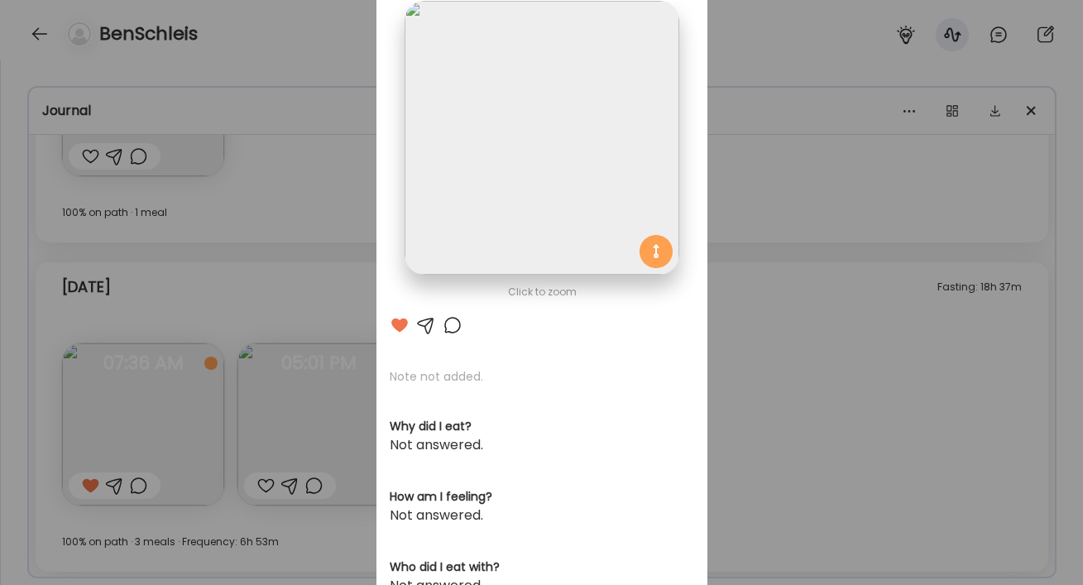
click at [456, 320] on div at bounding box center [453, 325] width 20 height 20
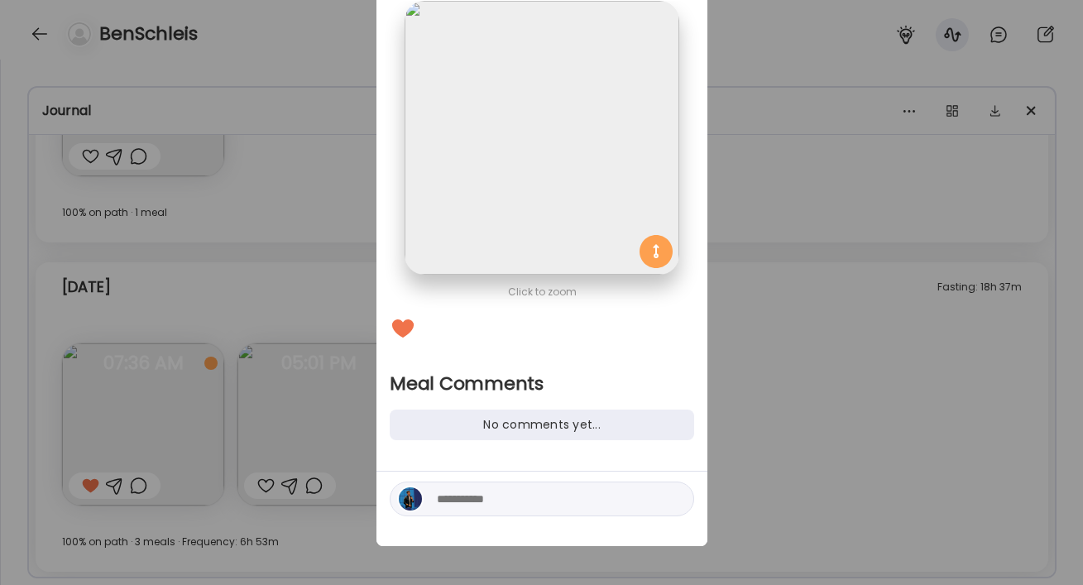
click at [470, 499] on textarea at bounding box center [548, 499] width 223 height 20
paste textarea "**********"
type textarea "**********"
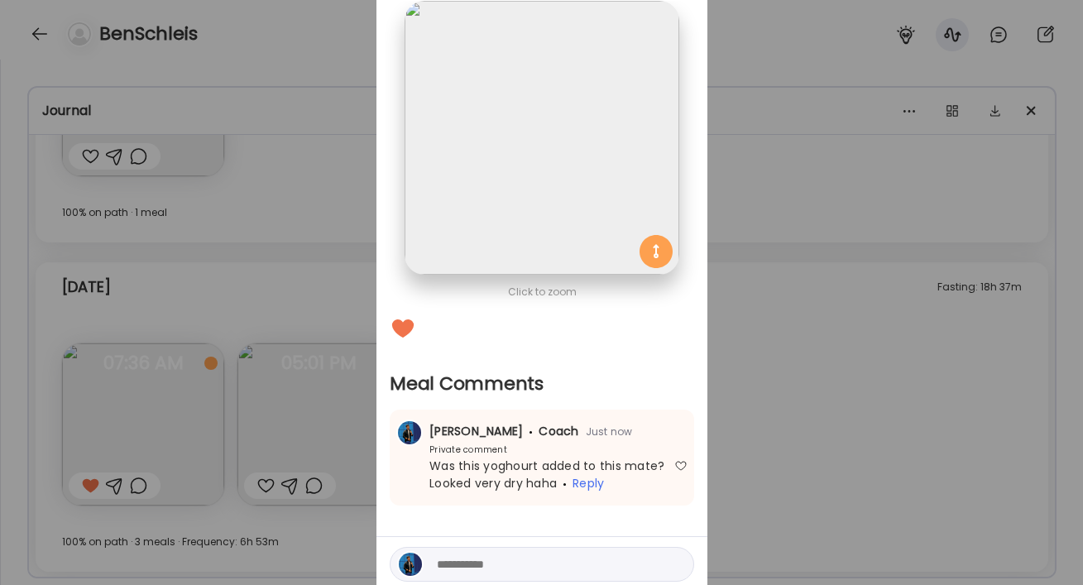
click at [800, 358] on div "Ate Coach Dashboard Wahoo! It’s official Take a moment to set up your Coach Pro…" at bounding box center [541, 292] width 1083 height 585
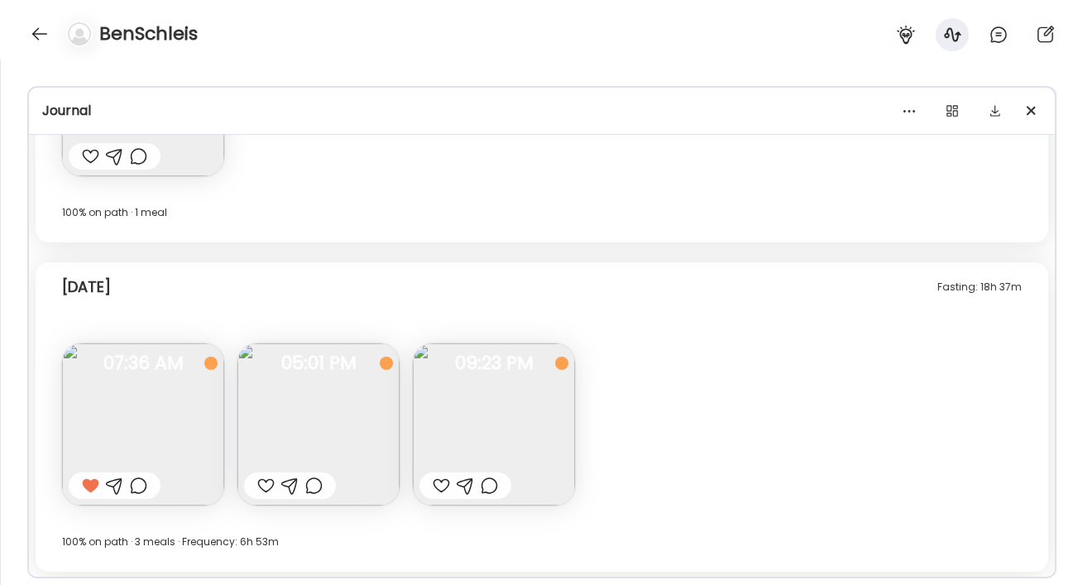
click at [274, 434] on img at bounding box center [318, 424] width 162 height 162
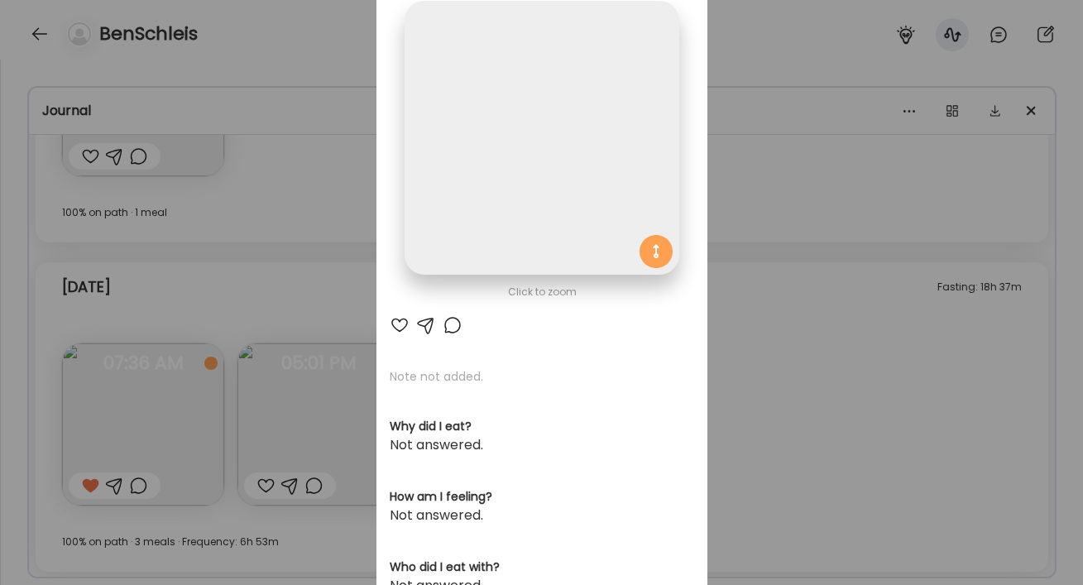
click at [454, 326] on div at bounding box center [453, 325] width 20 height 20
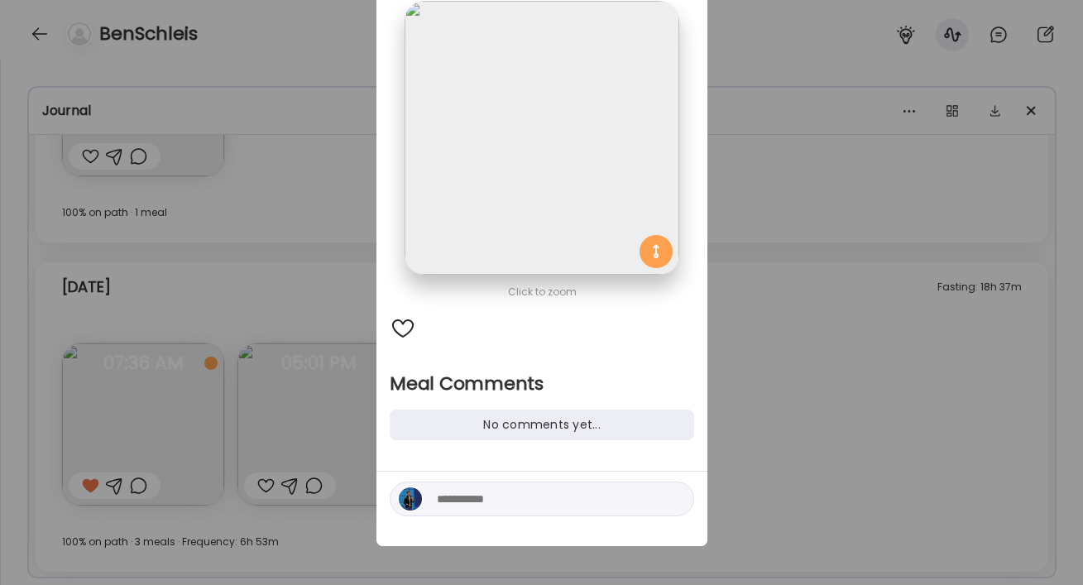
click at [481, 498] on textarea at bounding box center [548, 499] width 223 height 20
paste textarea "**********"
type textarea "**********"
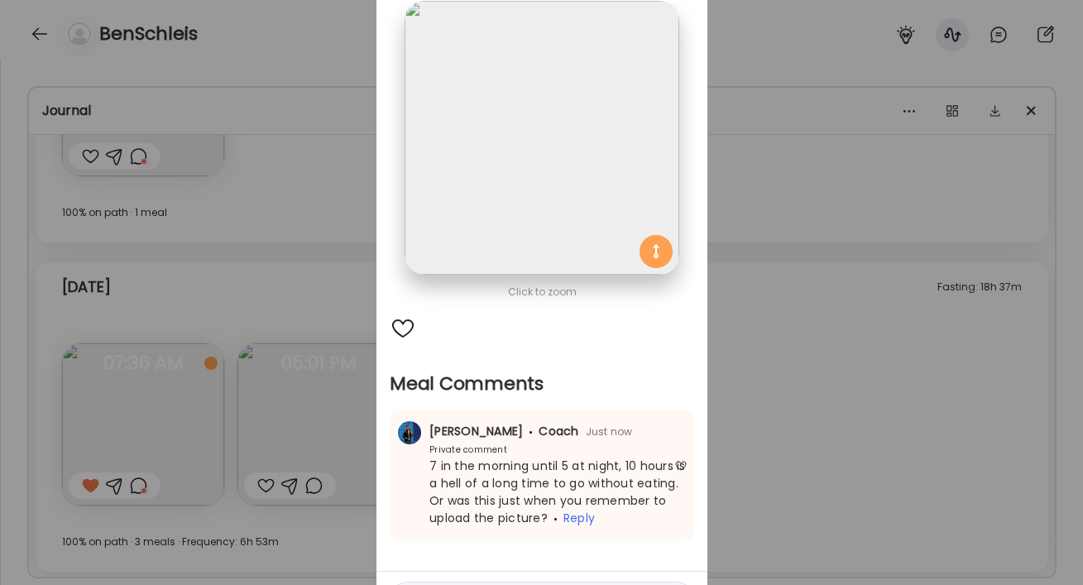
click at [771, 420] on div "Ate Coach Dashboard Wahoo! It’s official Take a moment to set up your Coach Pro…" at bounding box center [541, 292] width 1083 height 585
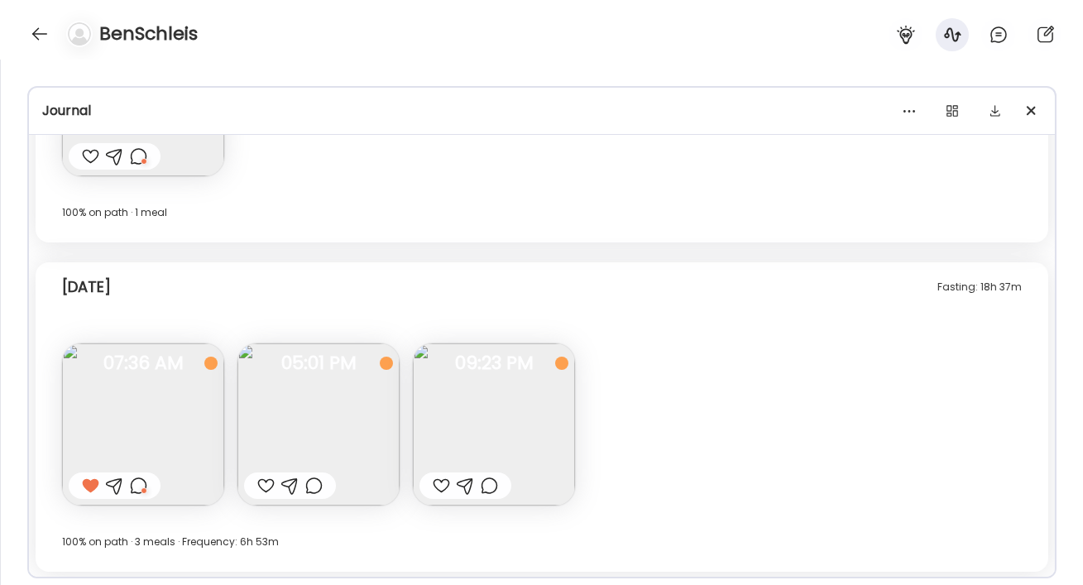
click at [513, 420] on img at bounding box center [494, 424] width 162 height 162
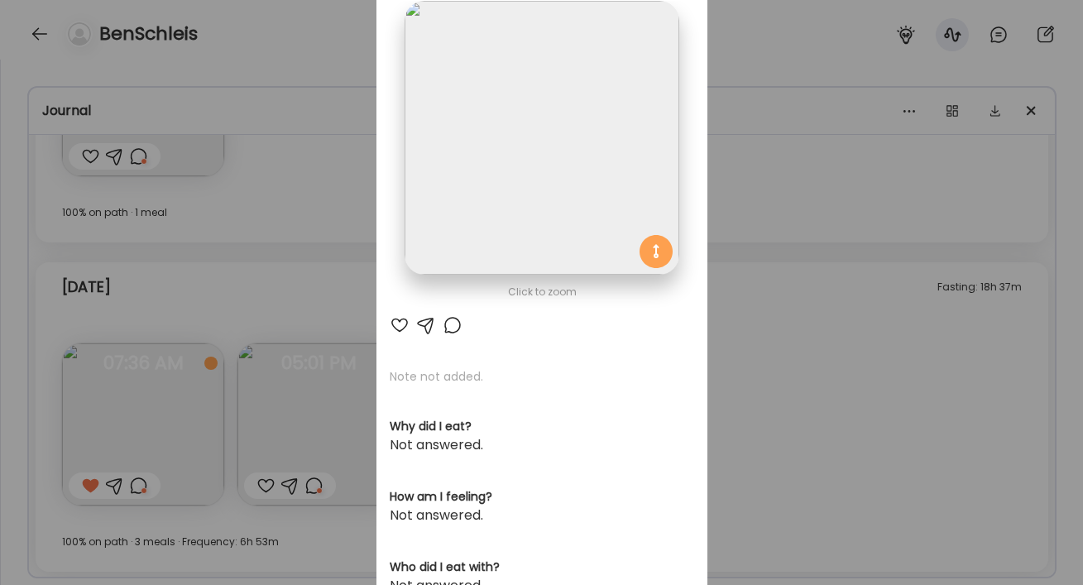
click at [454, 325] on div at bounding box center [453, 325] width 20 height 20
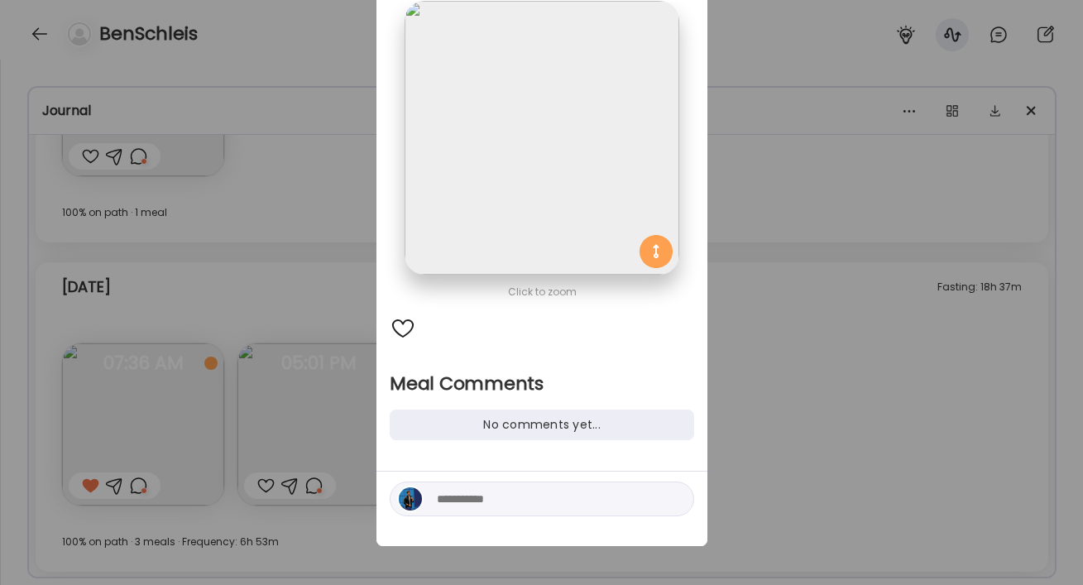
click at [472, 487] on div at bounding box center [542, 499] width 305 height 35
click at [463, 504] on textarea at bounding box center [548, 499] width 223 height 20
paste textarea "**********"
type textarea "**********"
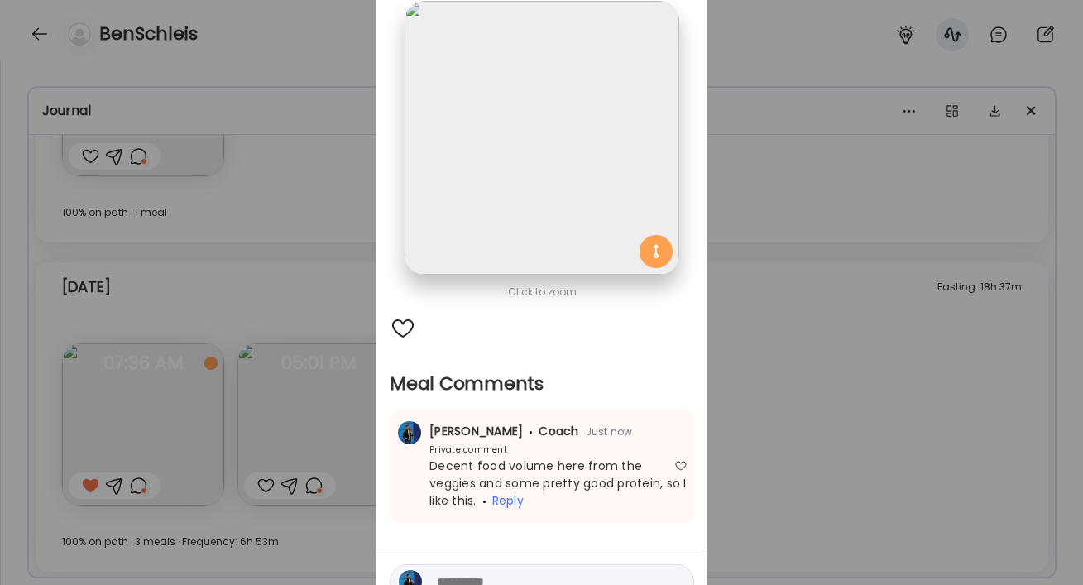
click at [694, 463] on div "Click to zoom Meal Comments No comments yet... [PERSON_NAME] Coach Just now Pri…" at bounding box center [541, 282] width 331 height 693
click at [806, 453] on div "Ate Coach Dashboard Wahoo! It’s official Take a moment to set up your Coach Pro…" at bounding box center [541, 292] width 1083 height 585
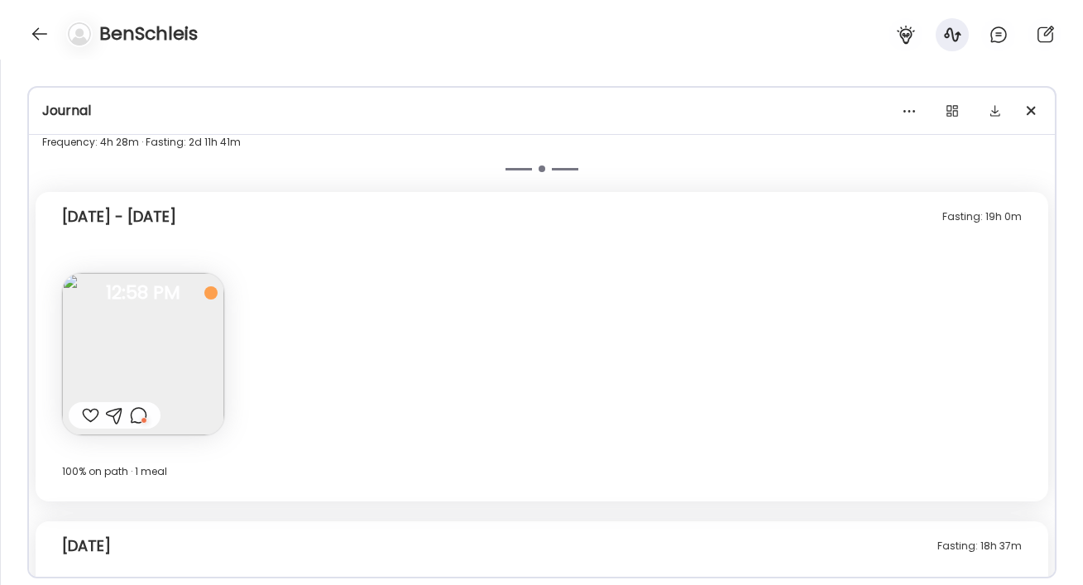
scroll to position [3187, 0]
